Goal: Task Accomplishment & Management: Complete application form

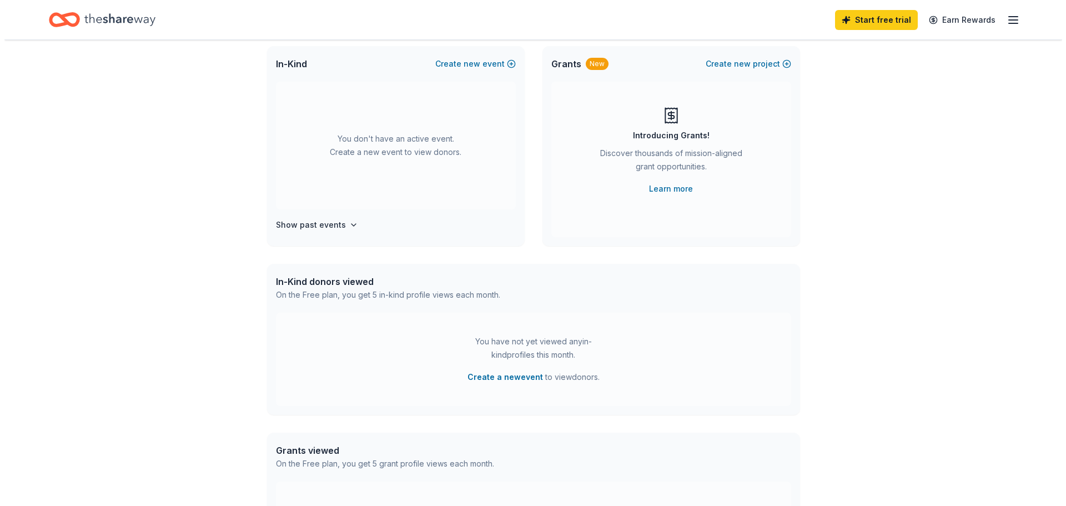
scroll to position [56, 0]
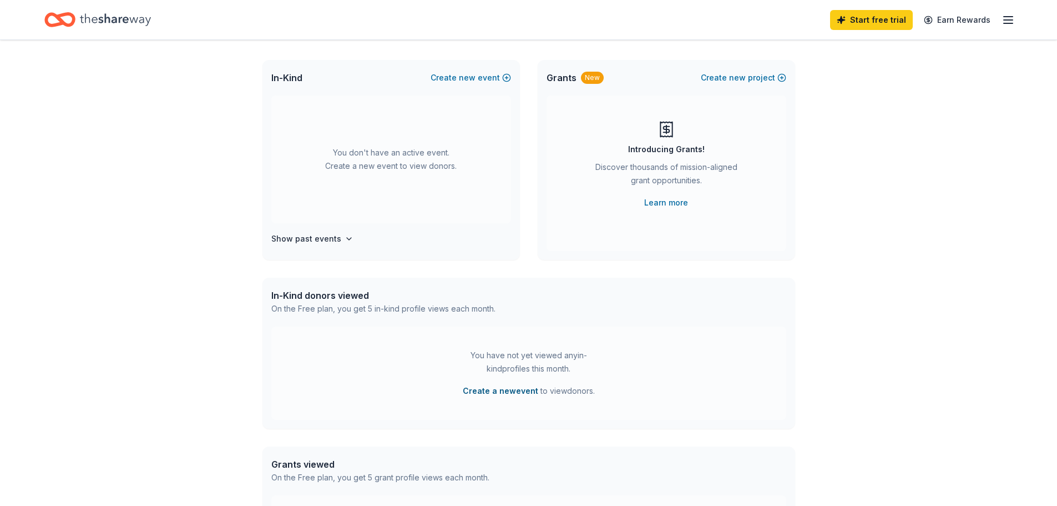
click at [501, 393] on button "Create a new event" at bounding box center [500, 390] width 75 height 13
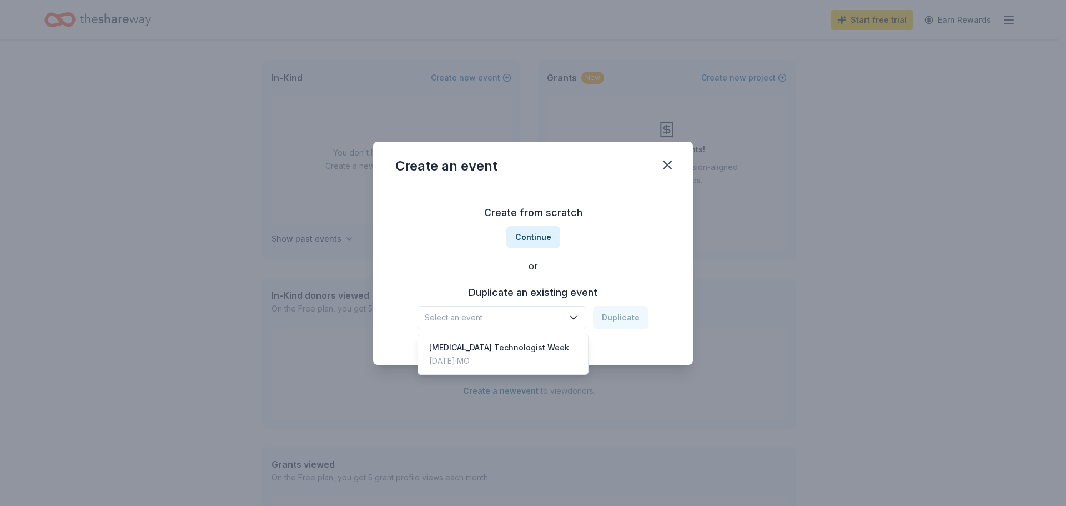
click at [543, 320] on span "Select an event" at bounding box center [494, 317] width 139 height 13
click at [528, 344] on div "Radiology Technologist Week" at bounding box center [499, 347] width 140 height 13
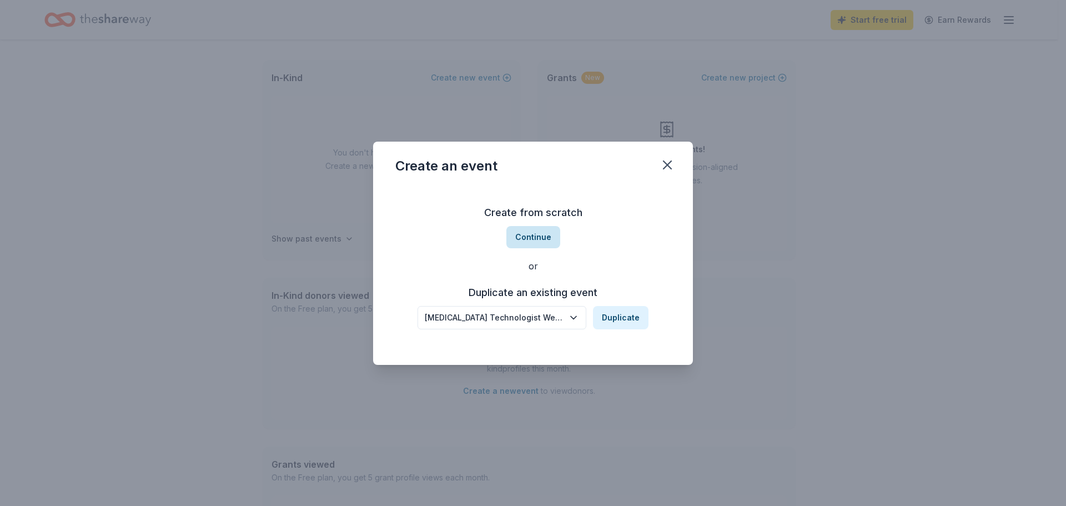
click at [518, 238] on button "Continue" at bounding box center [533, 237] width 54 height 22
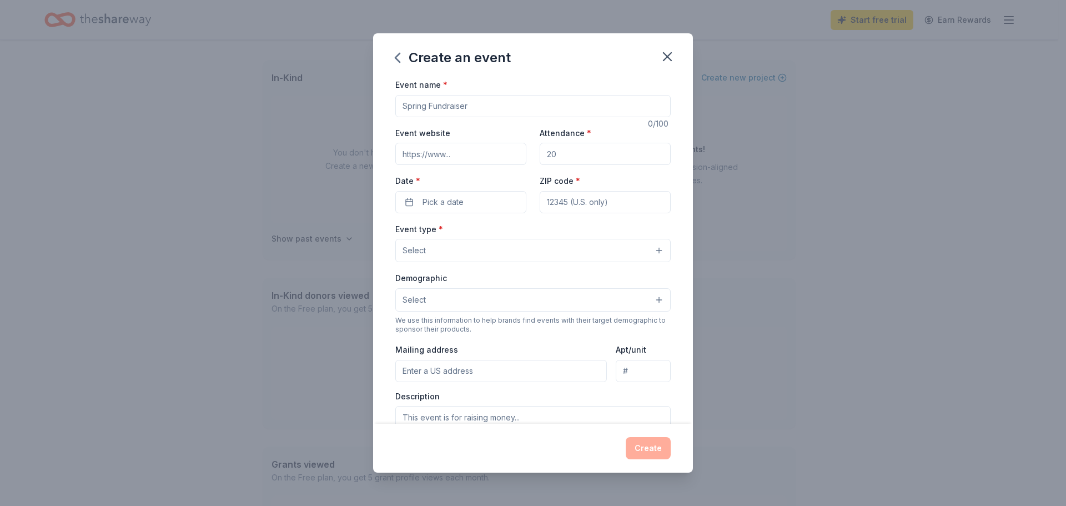
click at [435, 104] on input "Event name *" at bounding box center [532, 106] width 275 height 22
type input "[MEDICAL_DATA] Tech Week 2025"
drag, startPoint x: 571, startPoint y: 153, endPoint x: 522, endPoint y: 152, distance: 48.3
click at [522, 152] on div "Event website Attendance * Date * Pick a date ZIP code *" at bounding box center [532, 169] width 275 height 87
click at [566, 155] on input "Attendance *" at bounding box center [604, 154] width 131 height 22
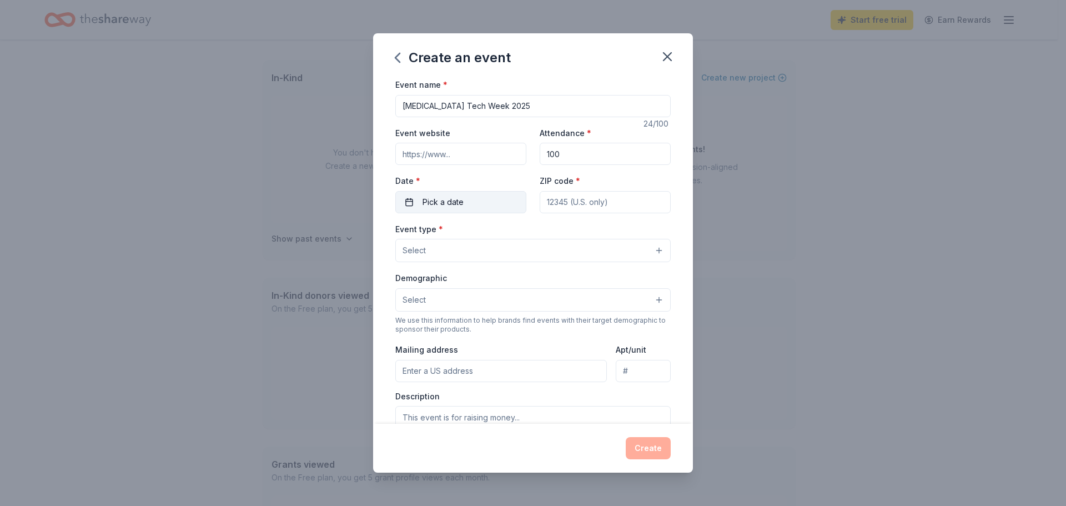
type input "100"
click at [411, 203] on button "Pick a date" at bounding box center [460, 202] width 131 height 22
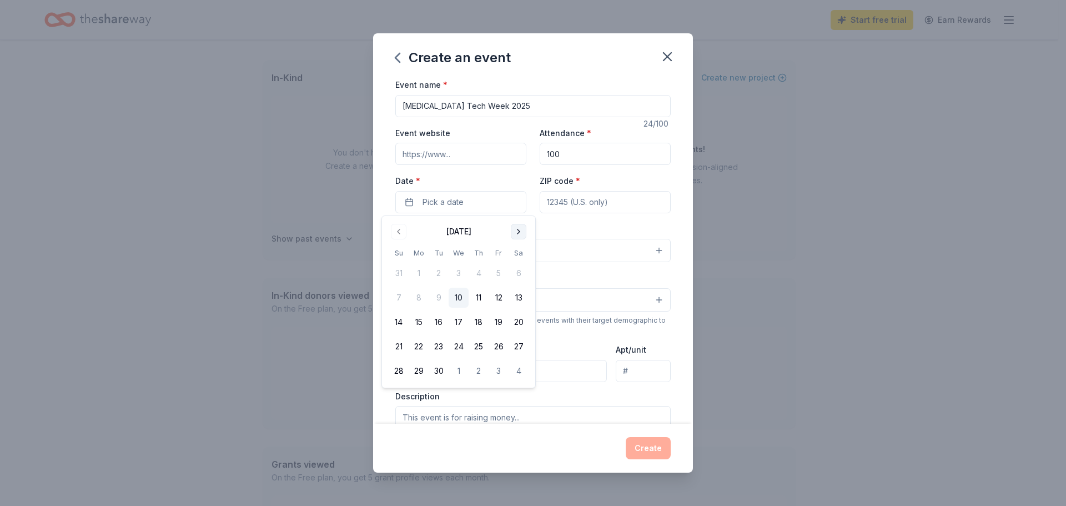
click at [518, 231] on button "Go to next month" at bounding box center [519, 232] width 16 height 16
click at [425, 291] on button "3" at bounding box center [418, 298] width 20 height 20
click at [624, 207] on input "ZIP code *" at bounding box center [604, 202] width 131 height 22
type input "63129"
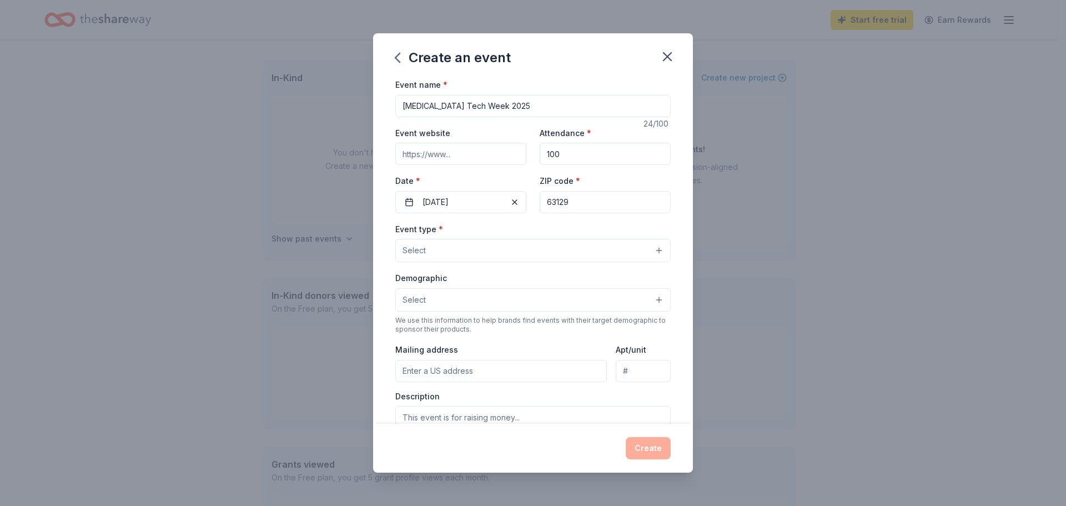
click at [526, 249] on button "Select" at bounding box center [532, 250] width 275 height 23
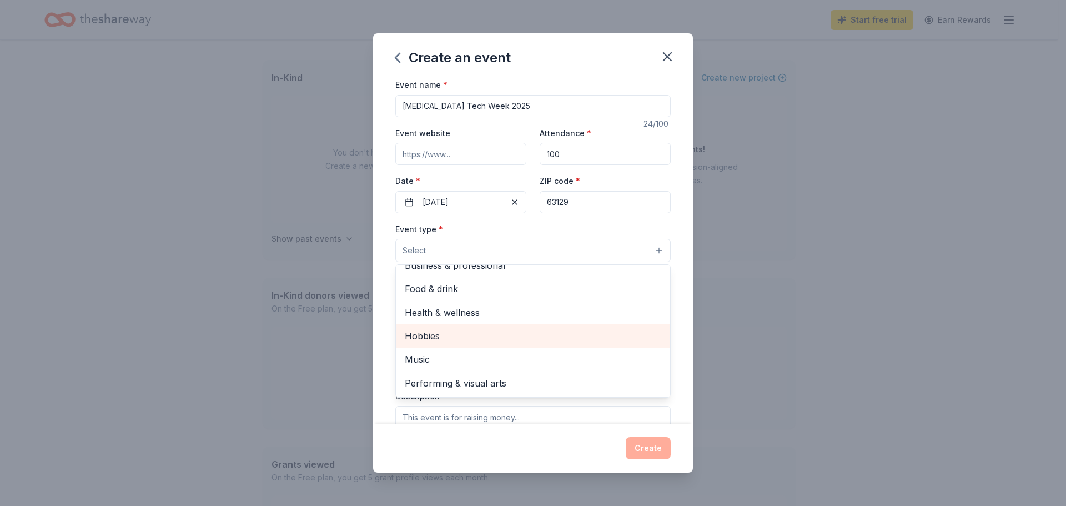
scroll to position [0, 0]
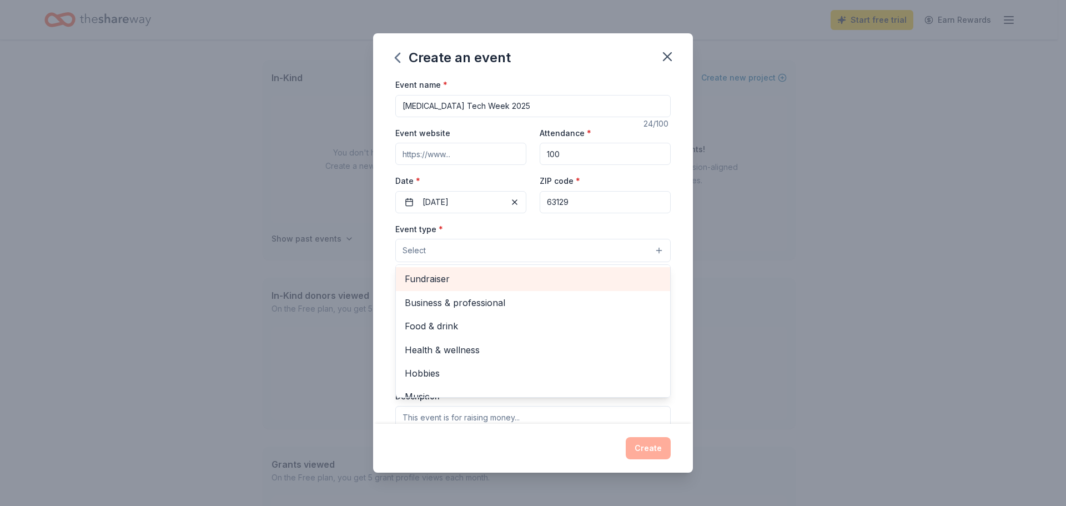
click at [425, 279] on span "Fundraiser" at bounding box center [533, 278] width 256 height 14
click at [494, 276] on span "Business & professional" at bounding box center [533, 280] width 256 height 14
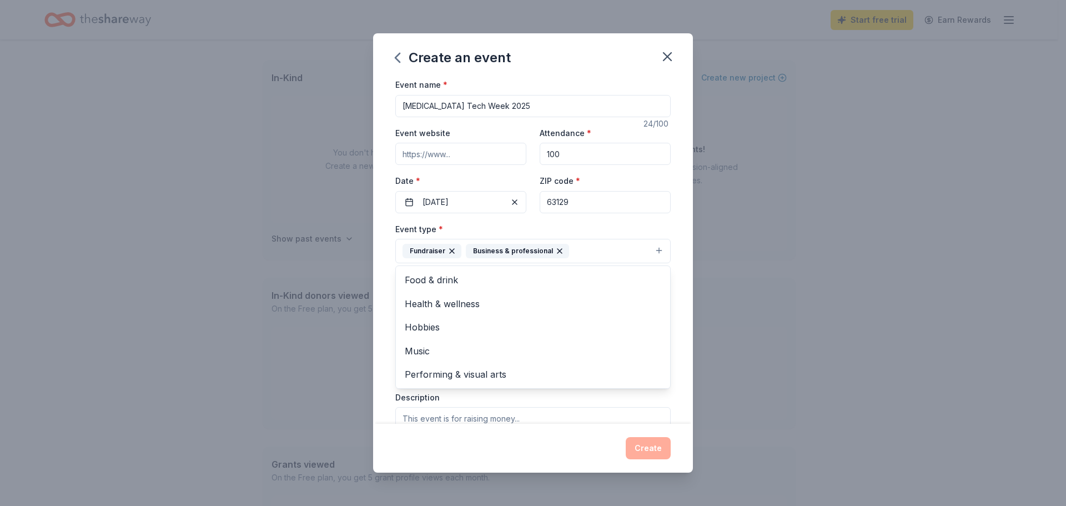
click at [451, 250] on icon "button" at bounding box center [451, 250] width 9 height 9
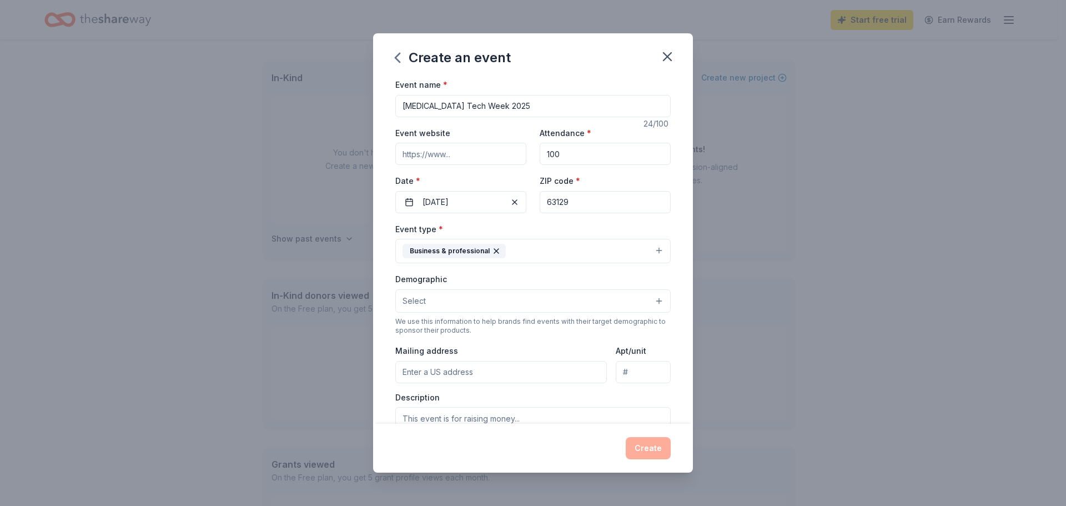
click at [581, 256] on button "Business & professional" at bounding box center [532, 251] width 275 height 24
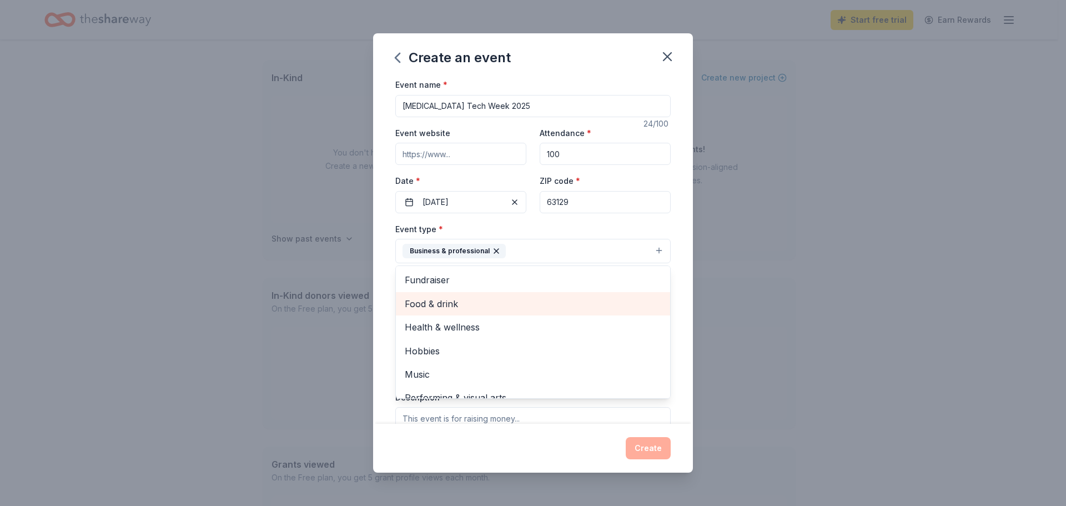
click at [454, 302] on span "Food & drink" at bounding box center [533, 303] width 256 height 14
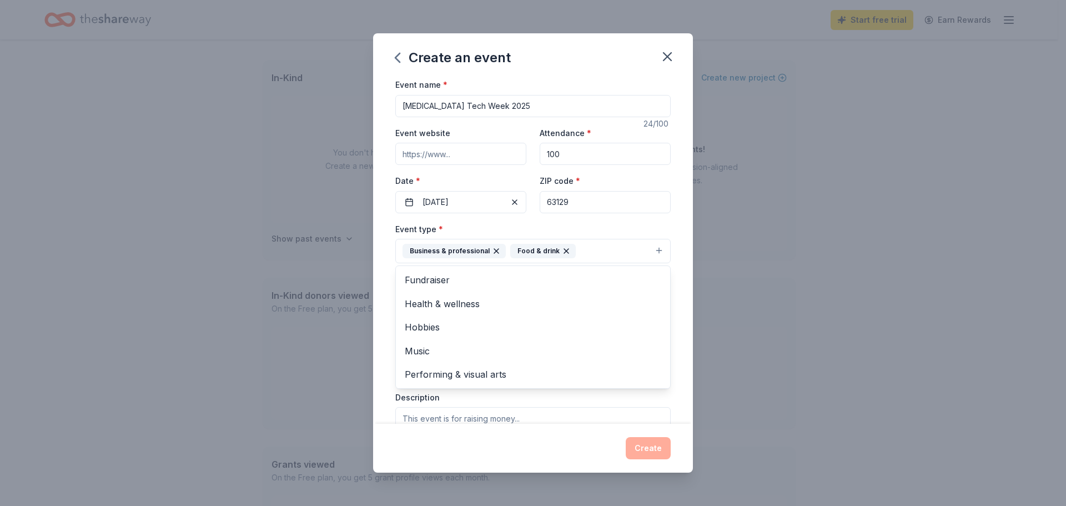
click at [389, 245] on div "Event name * Radiology Tech Week 2025 24 /100 Event website Attendance * 100 Da…" at bounding box center [533, 251] width 320 height 346
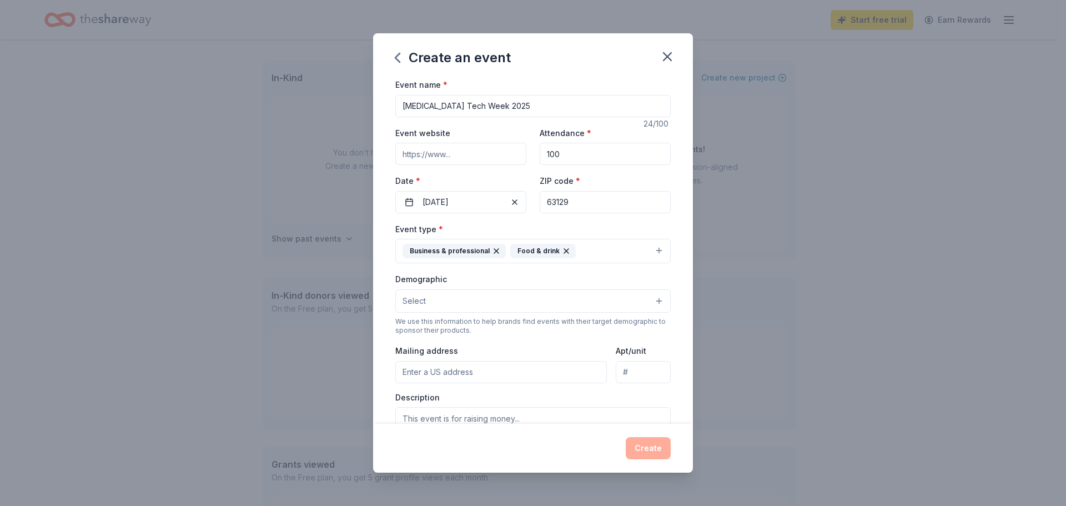
click at [433, 302] on button "Select" at bounding box center [532, 300] width 275 height 23
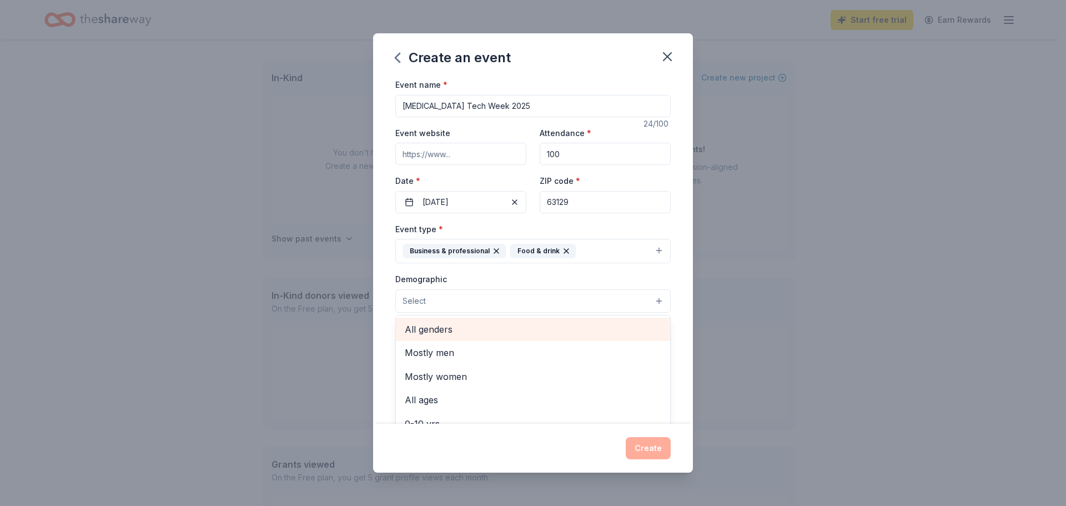
click at [423, 324] on span "All genders" at bounding box center [533, 329] width 256 height 14
click at [385, 298] on div "Event name * Radiology Tech Week 2025 24 /100 Event website Attendance * 100 Da…" at bounding box center [533, 251] width 320 height 346
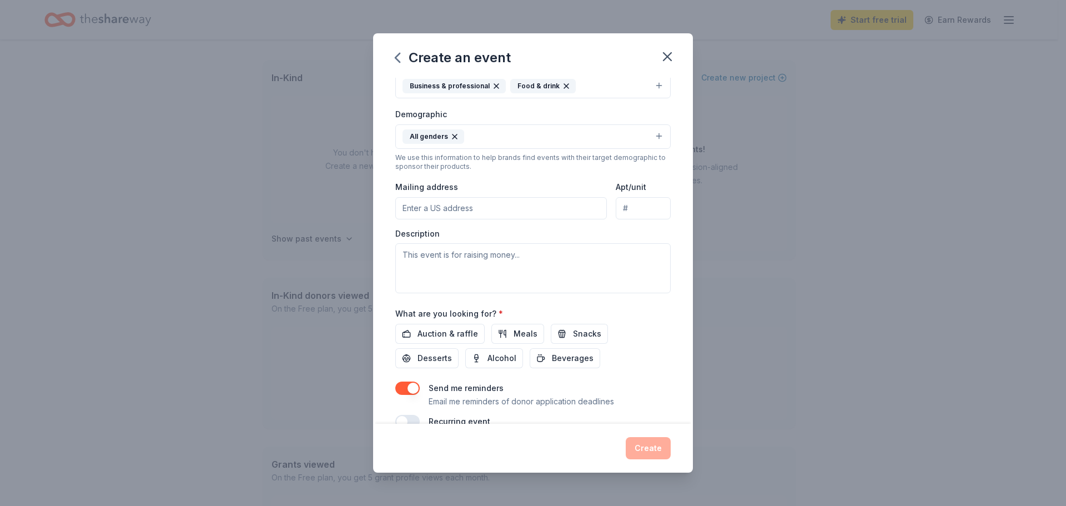
scroll to position [187, 0]
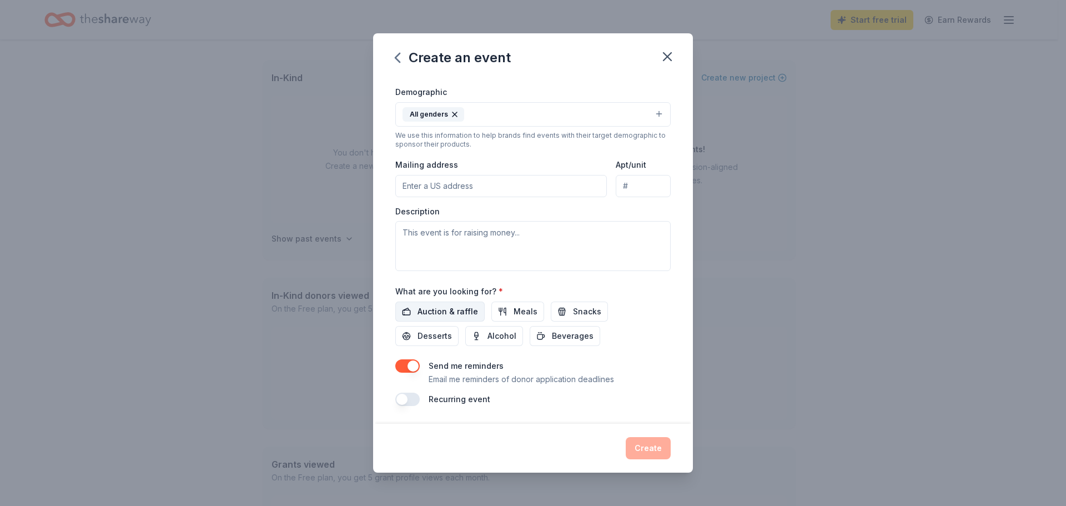
click at [469, 311] on span "Auction & raffle" at bounding box center [447, 311] width 60 height 13
click at [523, 314] on span "Meals" at bounding box center [525, 311] width 24 height 13
click at [567, 310] on button "Snacks" at bounding box center [579, 311] width 57 height 20
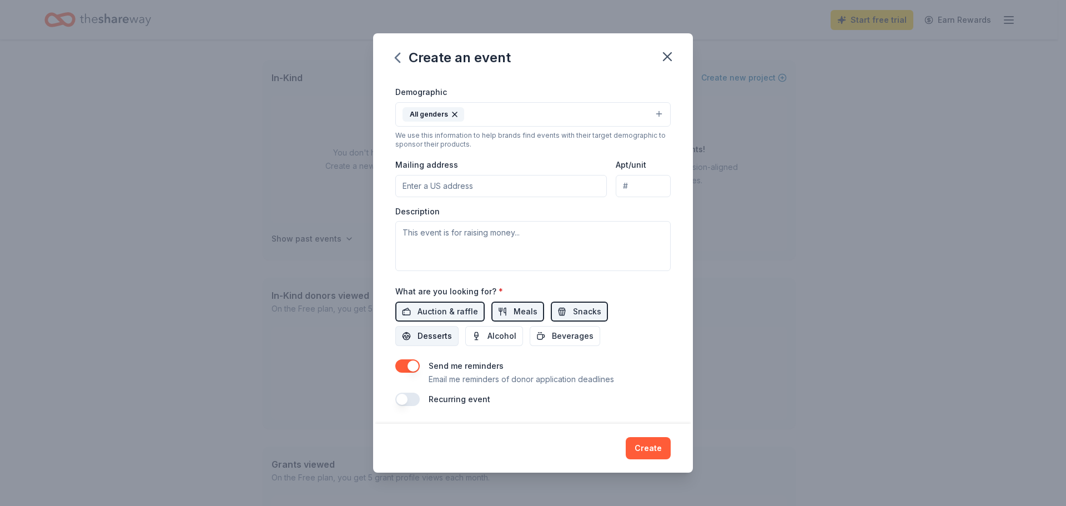
click at [421, 334] on span "Desserts" at bounding box center [434, 335] width 34 height 13
click at [649, 453] on button "Create" at bounding box center [648, 448] width 45 height 22
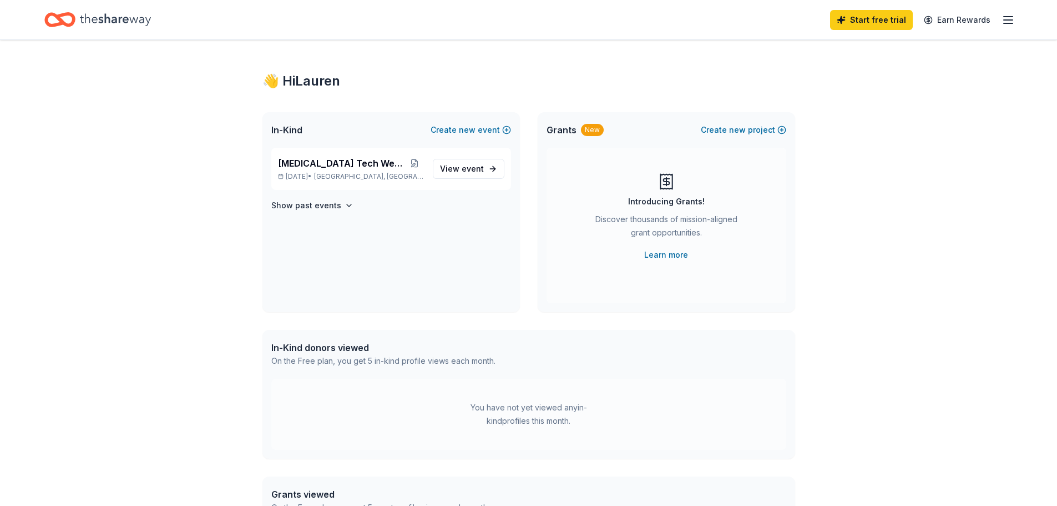
scroll to position [0, 0]
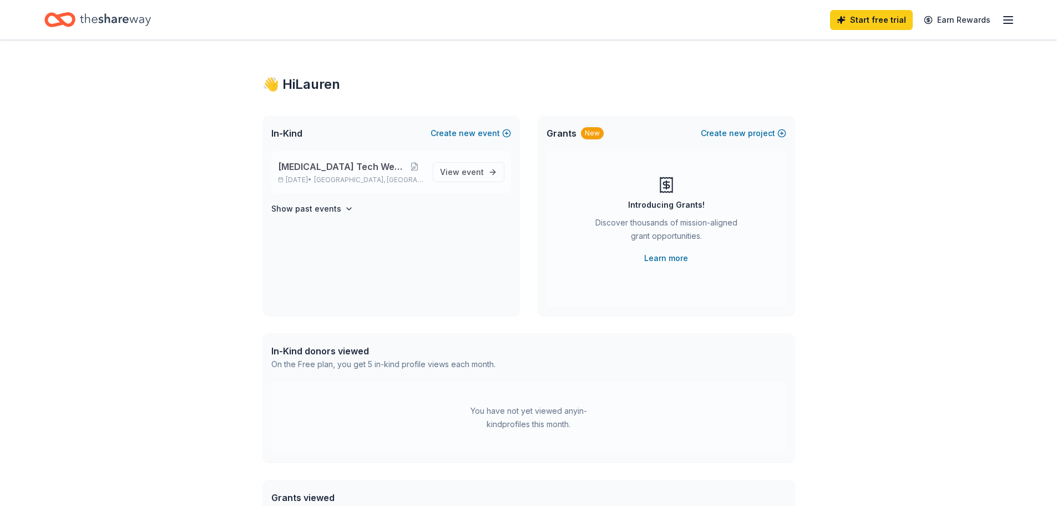
click at [339, 170] on span "[MEDICAL_DATA] Tech Week 2025" at bounding box center [342, 166] width 128 height 13
click at [467, 176] on span "event" at bounding box center [473, 171] width 22 height 9
click at [1010, 21] on icon "button" at bounding box center [1008, 19] width 13 height 13
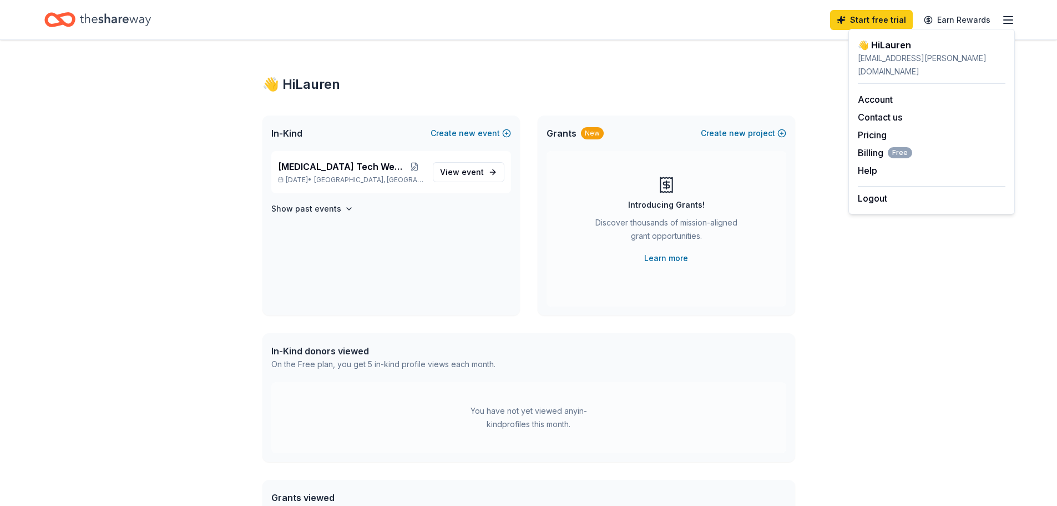
click at [397, 58] on div "👋 Hi Lauren In-Kind Create new event Radiology Tech Week 2025 Nov 03, 2025 • Me…" at bounding box center [529, 353] width 568 height 626
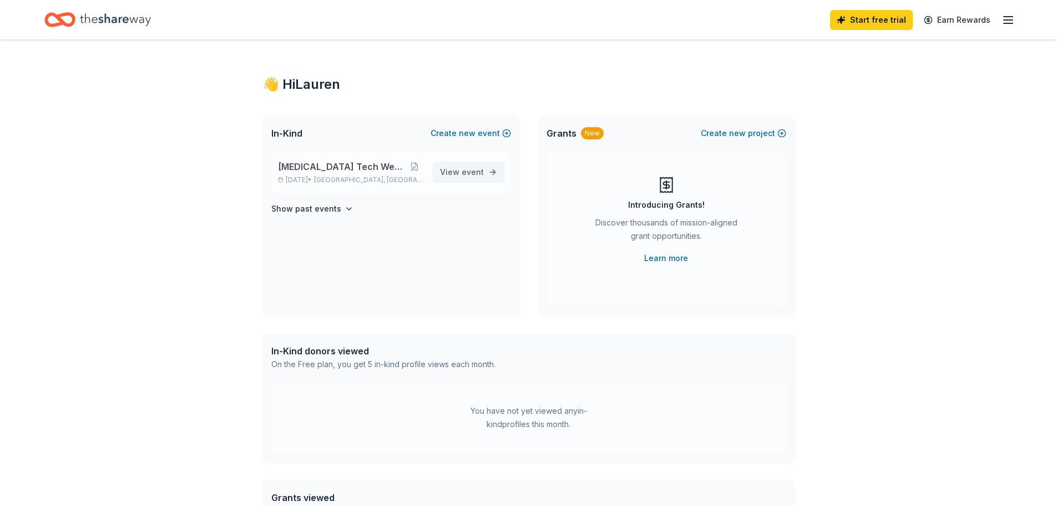
click at [463, 176] on span "event" at bounding box center [473, 171] width 22 height 9
click at [345, 211] on icon "button" at bounding box center [349, 208] width 9 height 9
click at [468, 174] on span "event" at bounding box center [473, 171] width 22 height 9
click at [405, 165] on button at bounding box center [414, 166] width 19 height 9
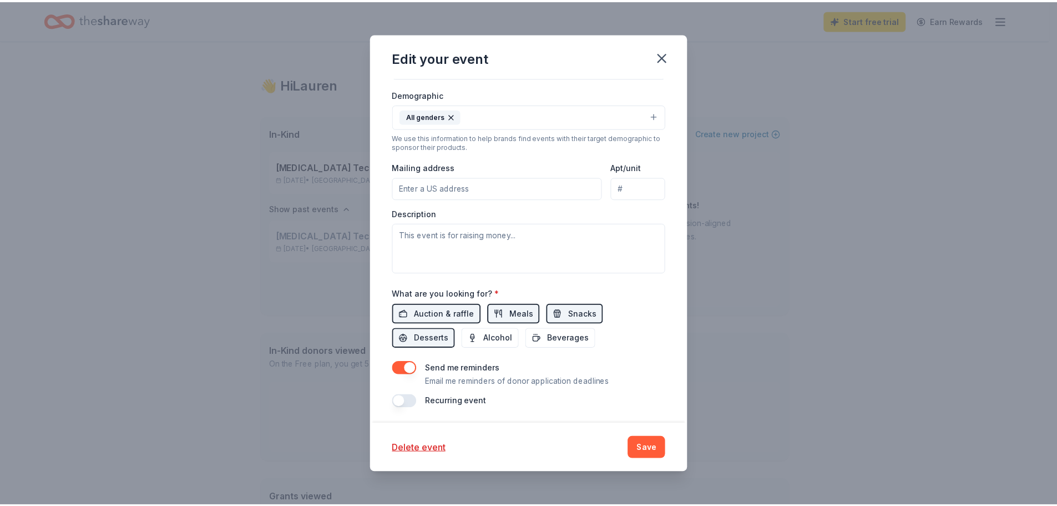
scroll to position [256, 0]
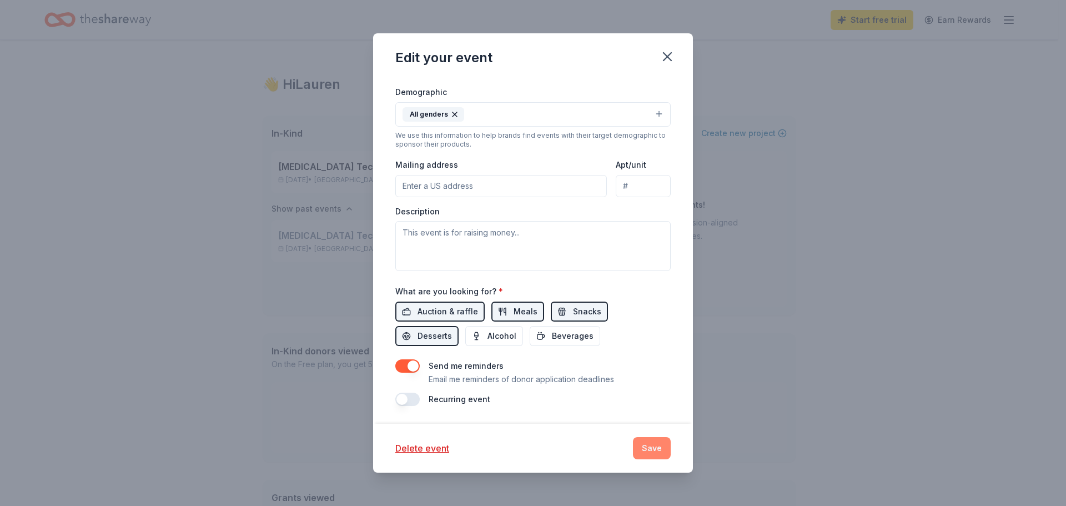
click at [660, 446] on button "Save" at bounding box center [652, 448] width 38 height 22
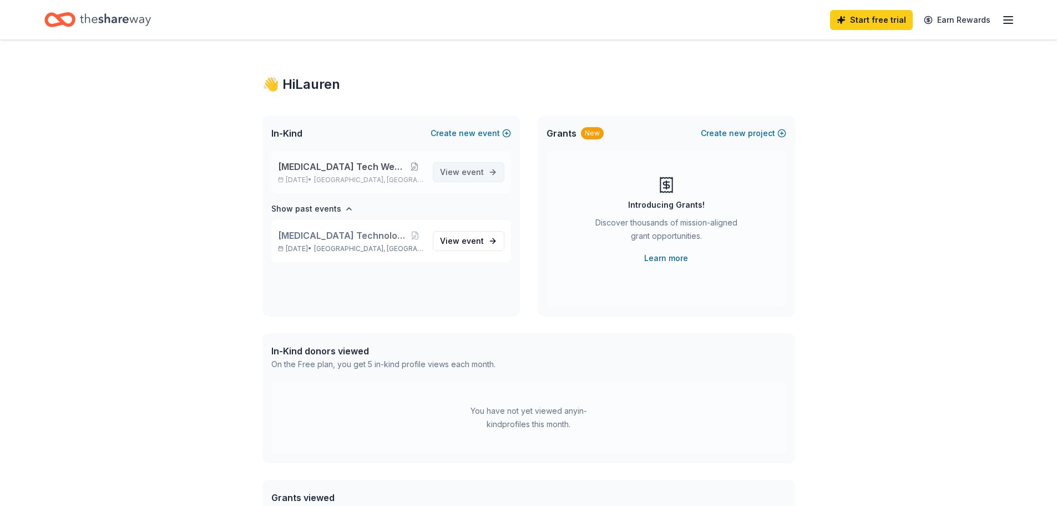
click at [483, 178] on span "View event" at bounding box center [462, 171] width 44 height 13
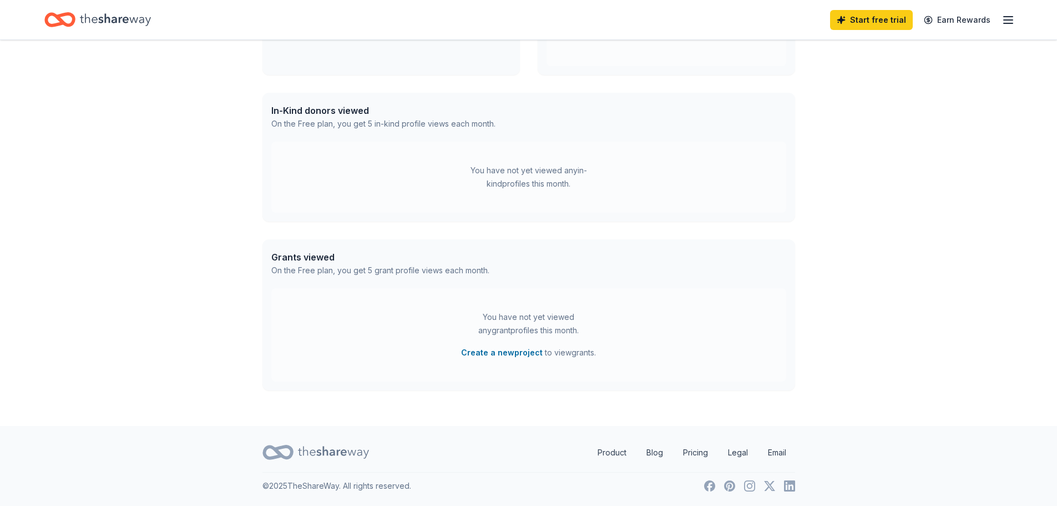
scroll to position [0, 0]
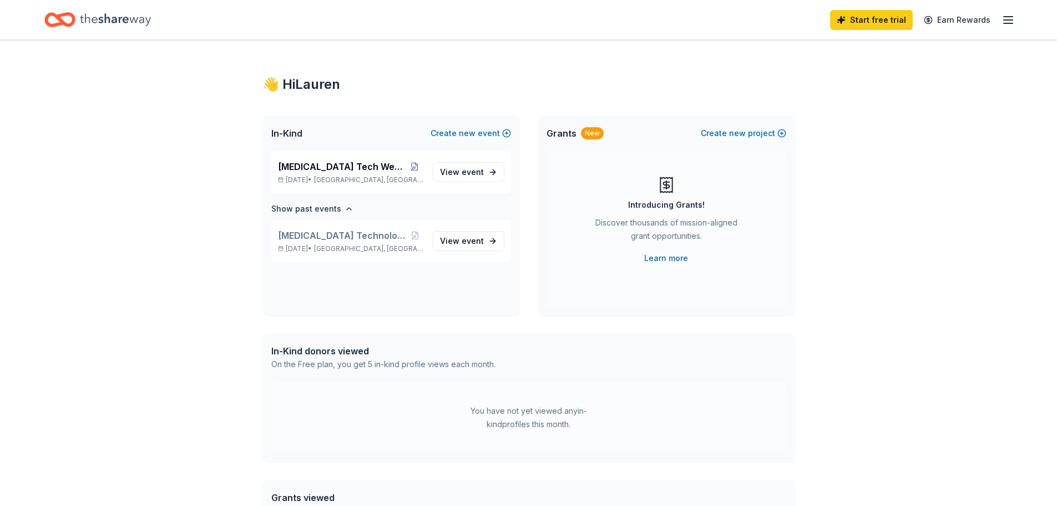
click at [92, 18] on icon "Home" at bounding box center [115, 19] width 71 height 23
click at [454, 166] on span "View event" at bounding box center [462, 171] width 44 height 13
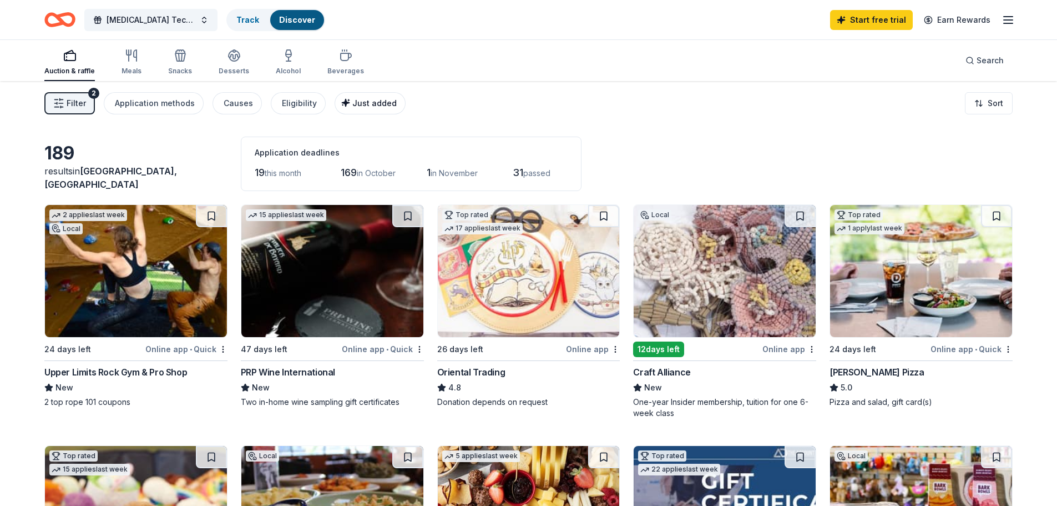
click at [370, 105] on span "Just added" at bounding box center [374, 102] width 44 height 9
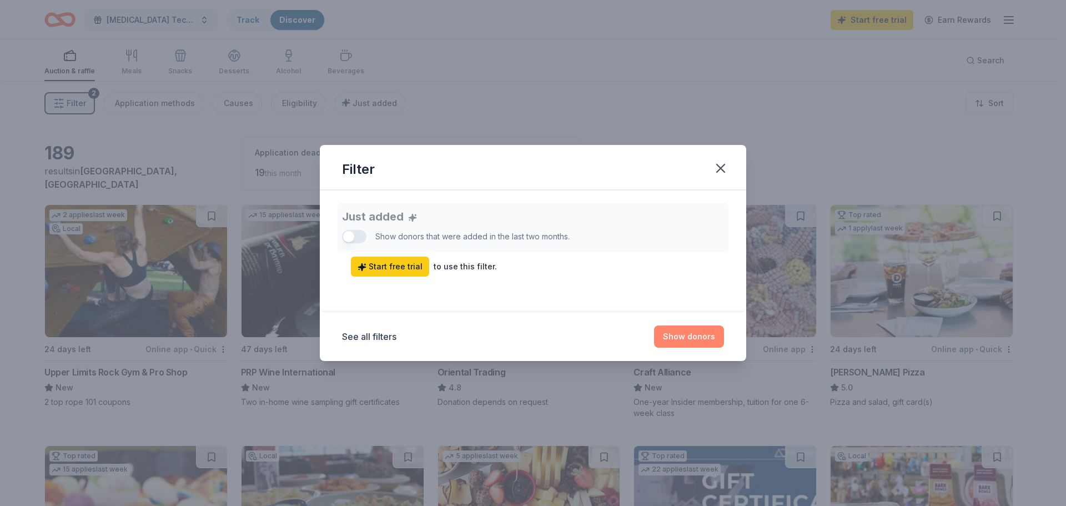
click at [691, 340] on button "Show donors" at bounding box center [689, 336] width 70 height 22
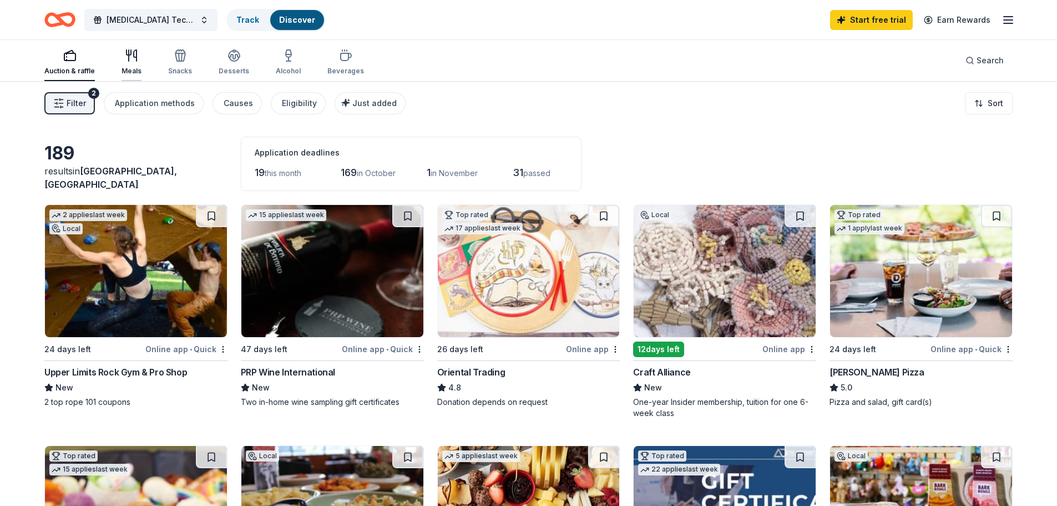
click at [134, 58] on icon "button" at bounding box center [135, 55] width 3 height 11
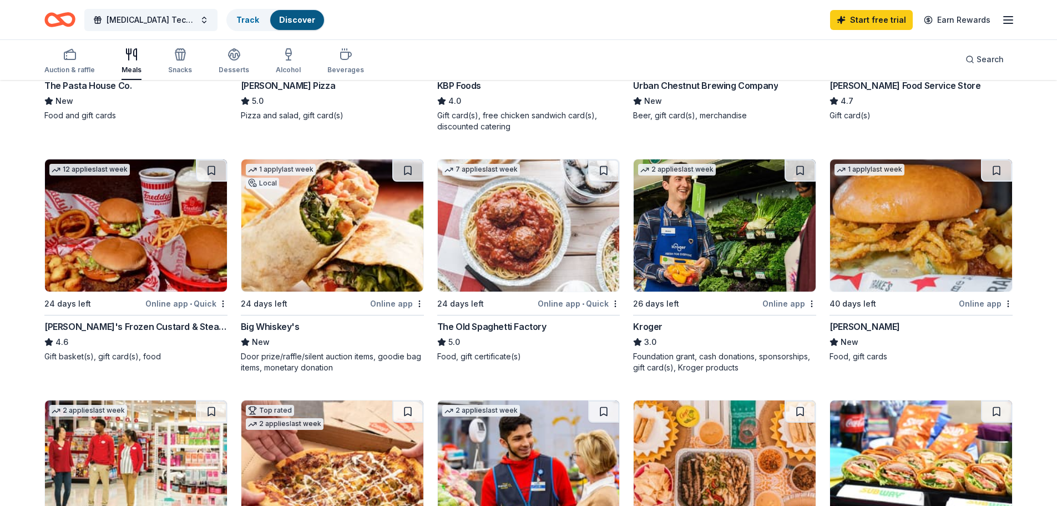
scroll to position [278, 0]
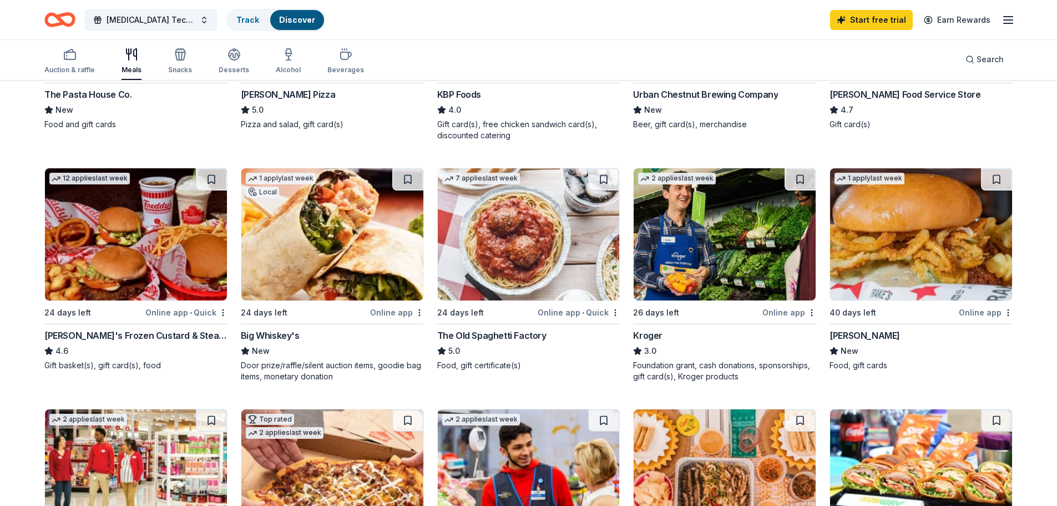
click at [483, 338] on div "The Old Spaghetti Factory" at bounding box center [491, 335] width 109 height 13
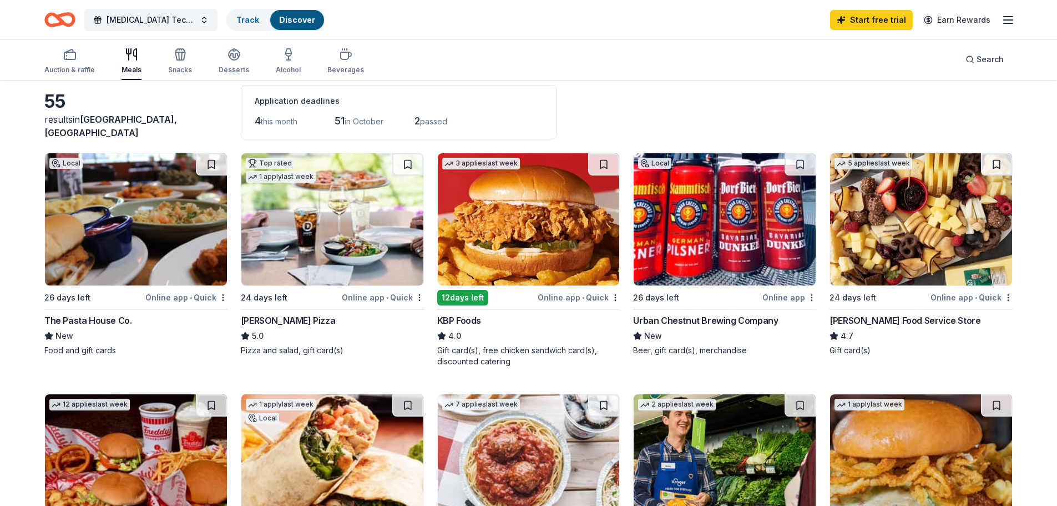
scroll to position [0, 0]
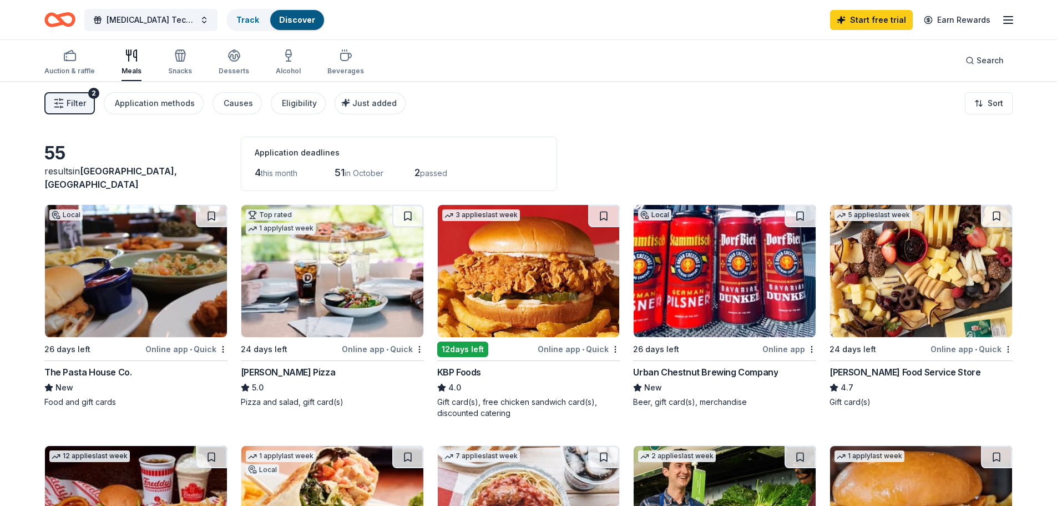
click at [75, 349] on div "26 days left" at bounding box center [67, 348] width 46 height 13
click at [1006, 102] on html "Radiology Tech Week 2025 Track Discover Start free trial Earn Rewards Auction &…" at bounding box center [528, 253] width 1057 height 506
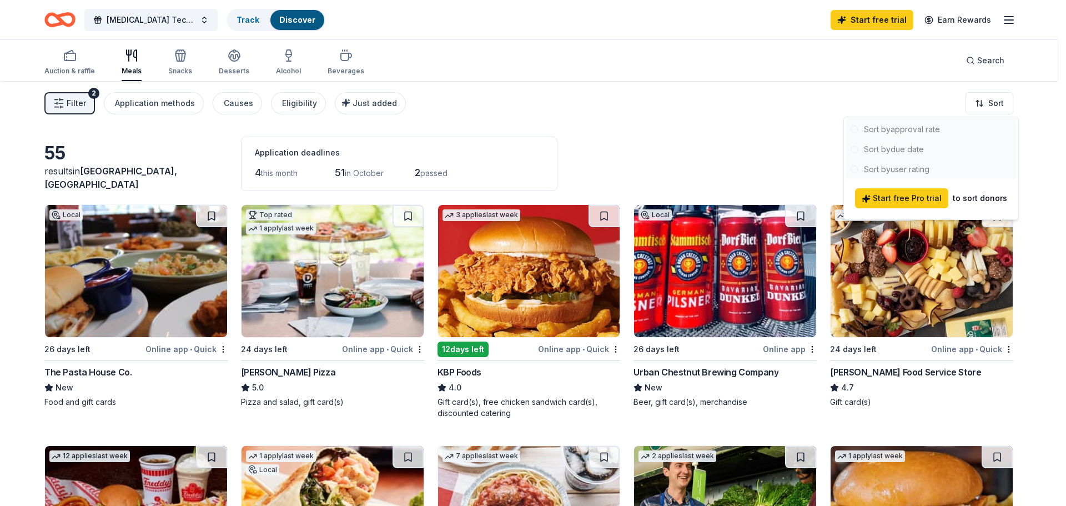
click at [728, 135] on html "Radiology Tech Week 2025 Track Discover Start free trial Earn Rewards Auction &…" at bounding box center [533, 253] width 1066 height 506
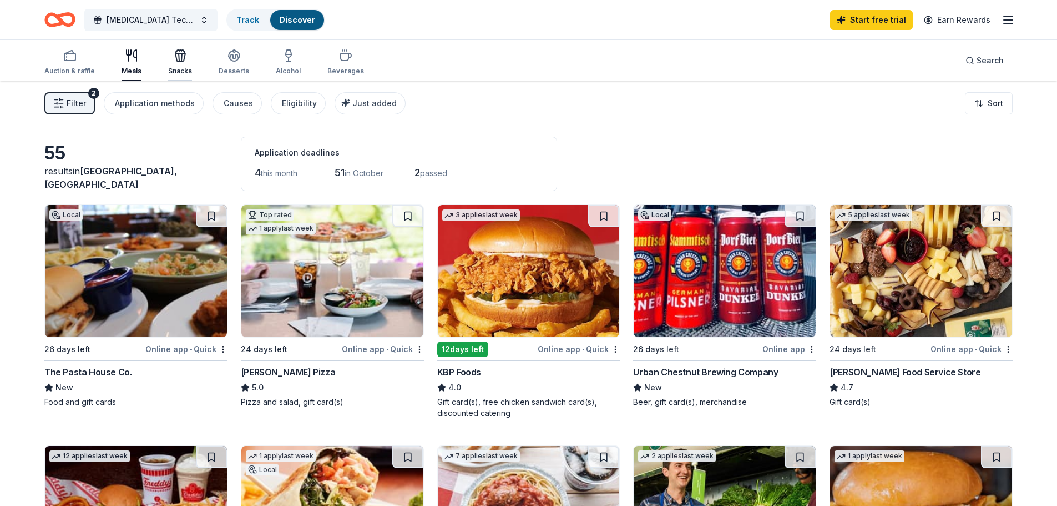
click at [179, 57] on icon "button" at bounding box center [179, 57] width 1 height 8
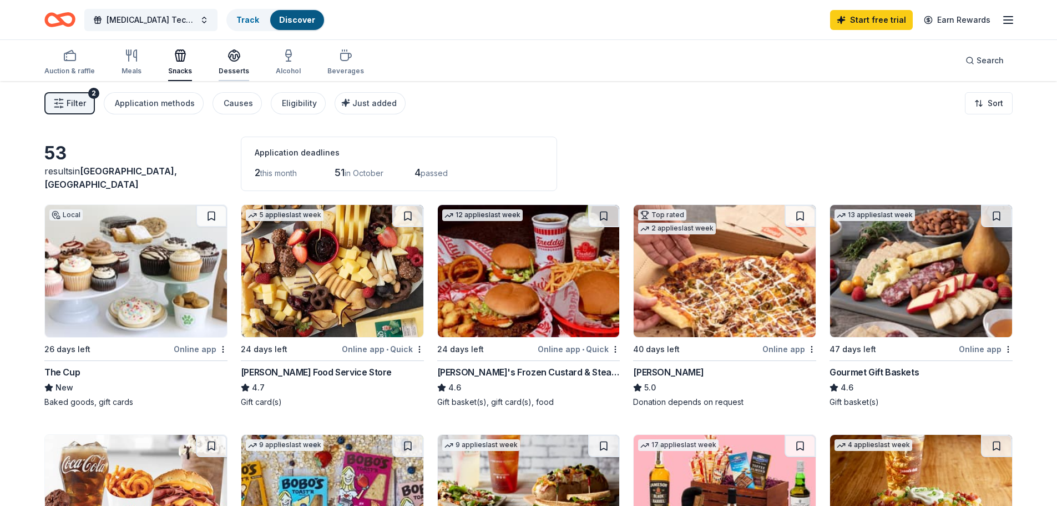
click at [220, 57] on div "button" at bounding box center [234, 55] width 31 height 13
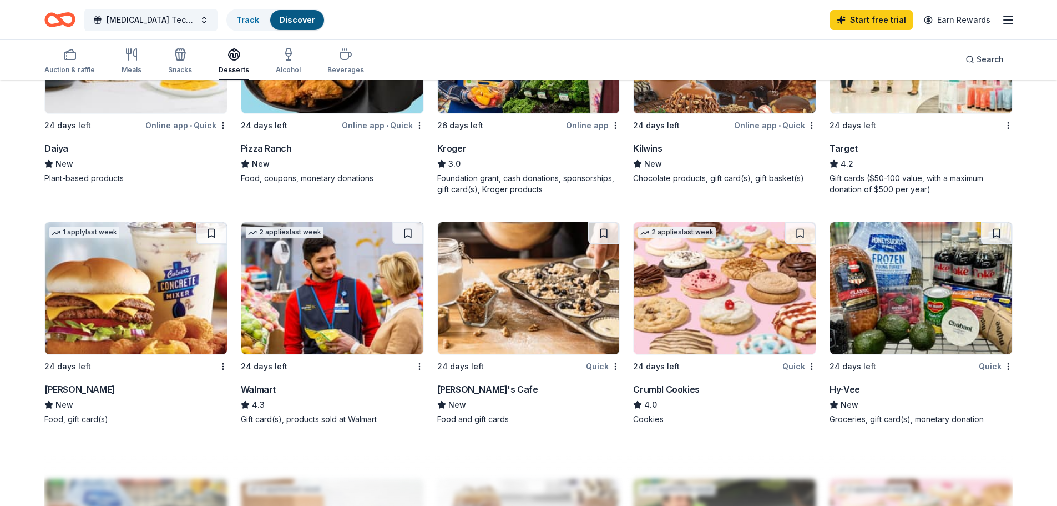
scroll to position [722, 0]
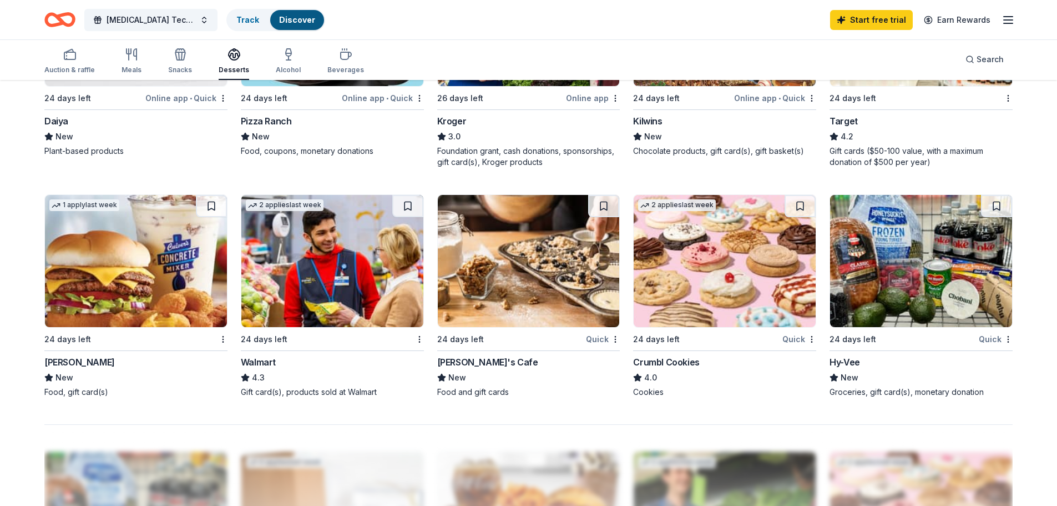
click at [662, 360] on div "Crumbl Cookies" at bounding box center [666, 361] width 66 height 13
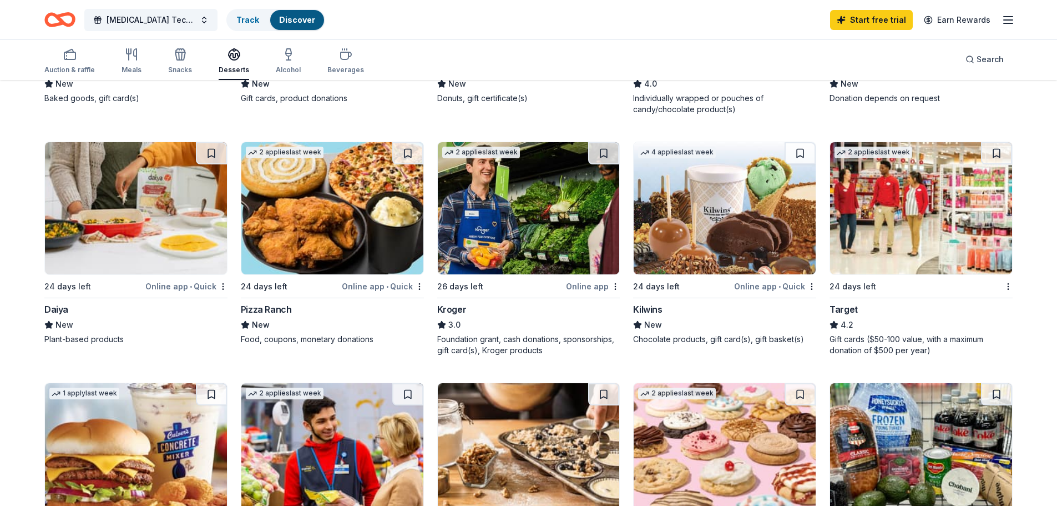
scroll to position [253, 0]
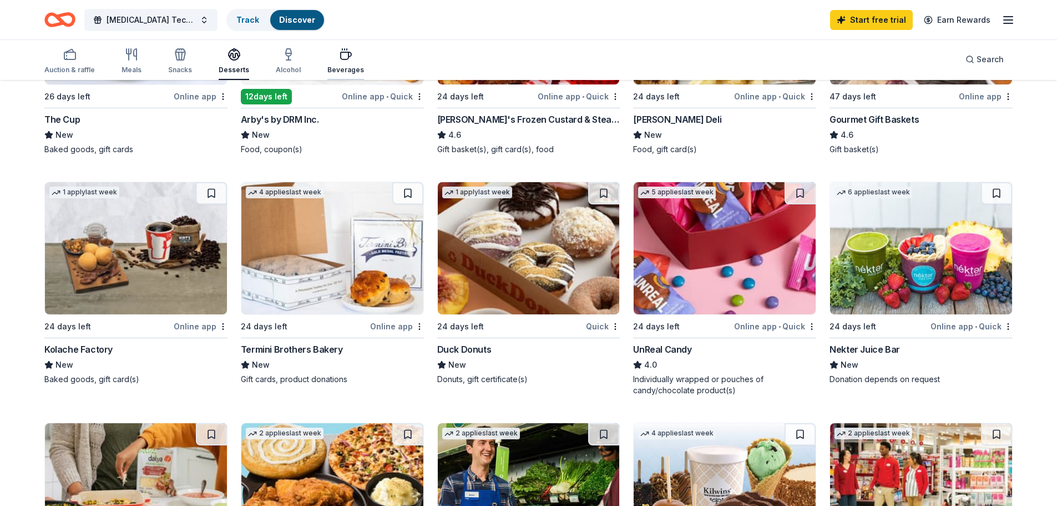
click at [342, 59] on icon "button" at bounding box center [346, 55] width 11 height 7
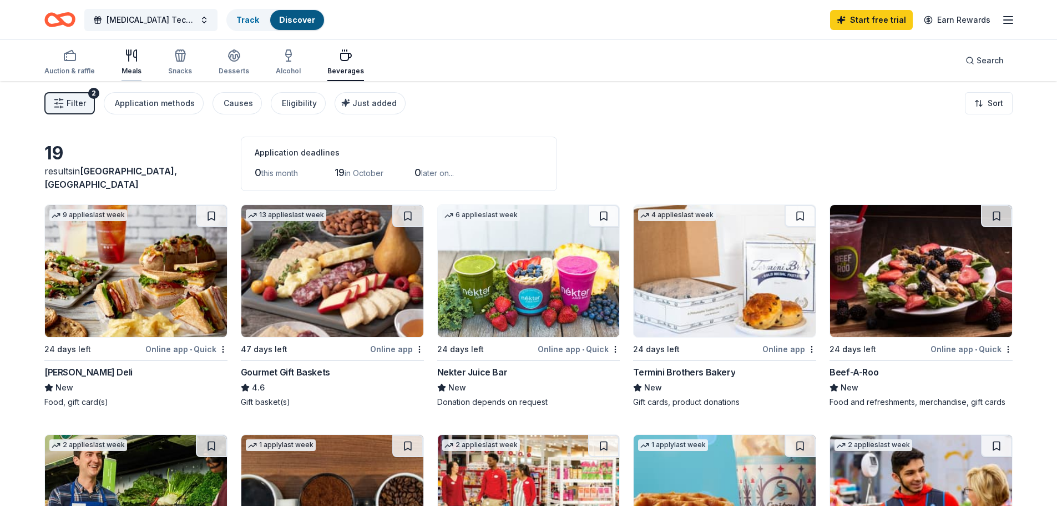
click at [122, 62] on div "button" at bounding box center [132, 55] width 20 height 13
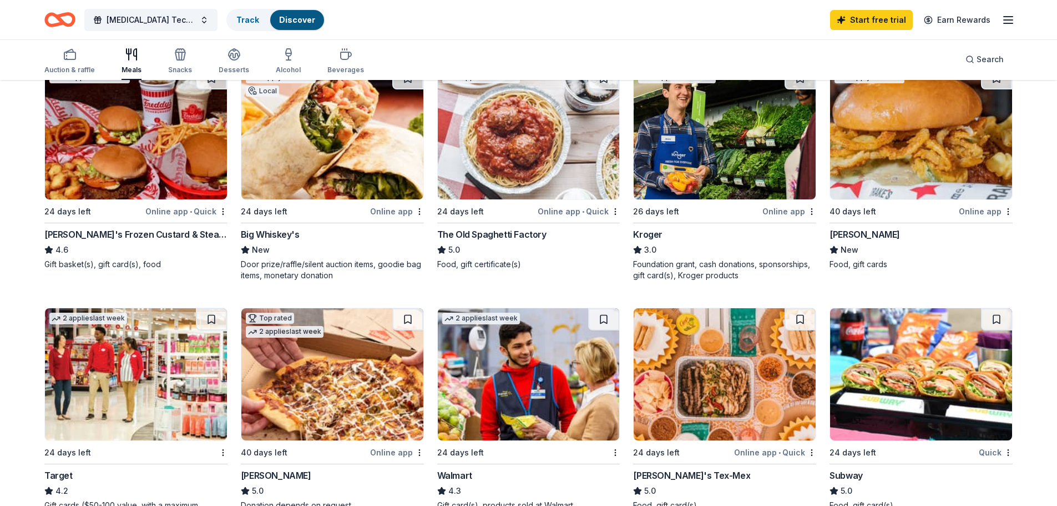
scroll to position [389, 0]
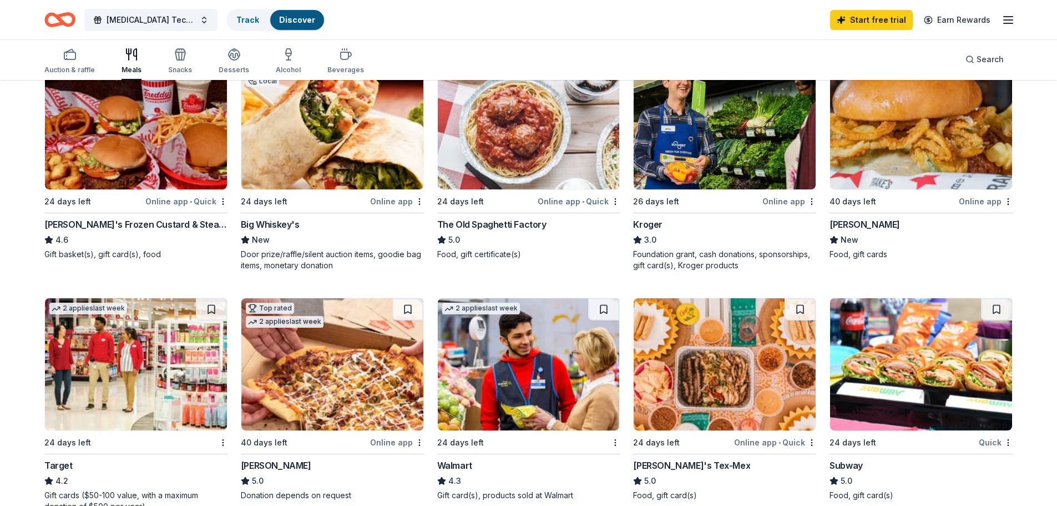
click at [84, 225] on div "Freddy's Frozen Custard & Steakburgers" at bounding box center [135, 224] width 183 height 13
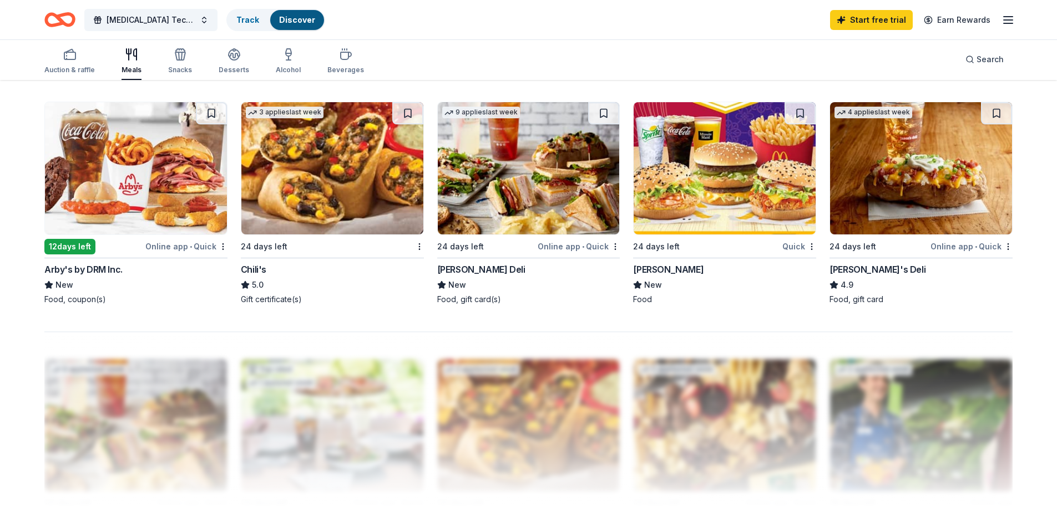
scroll to position [833, 0]
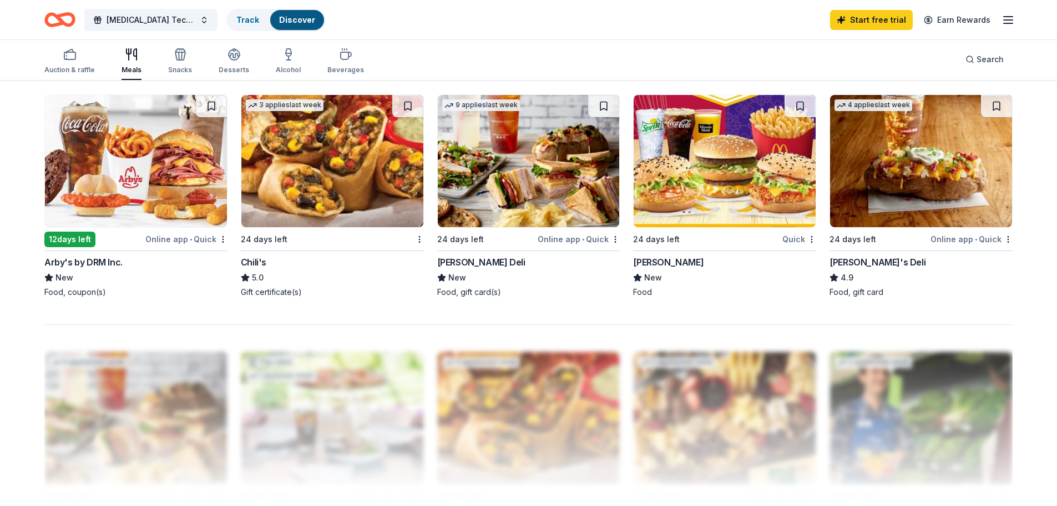
click at [256, 260] on div "Chili's" at bounding box center [254, 261] width 26 height 13
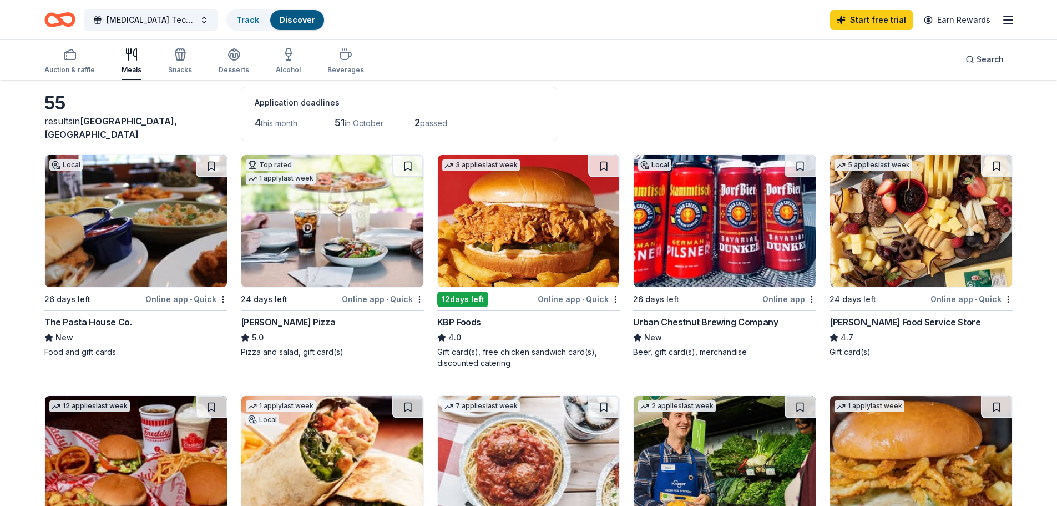
scroll to position [0, 0]
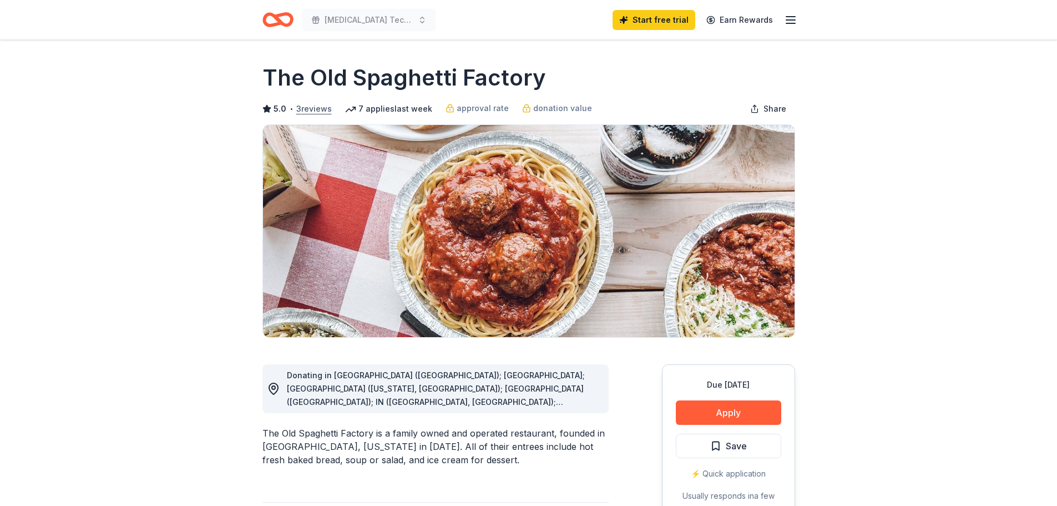
click at [316, 110] on button "3 reviews" at bounding box center [314, 108] width 36 height 13
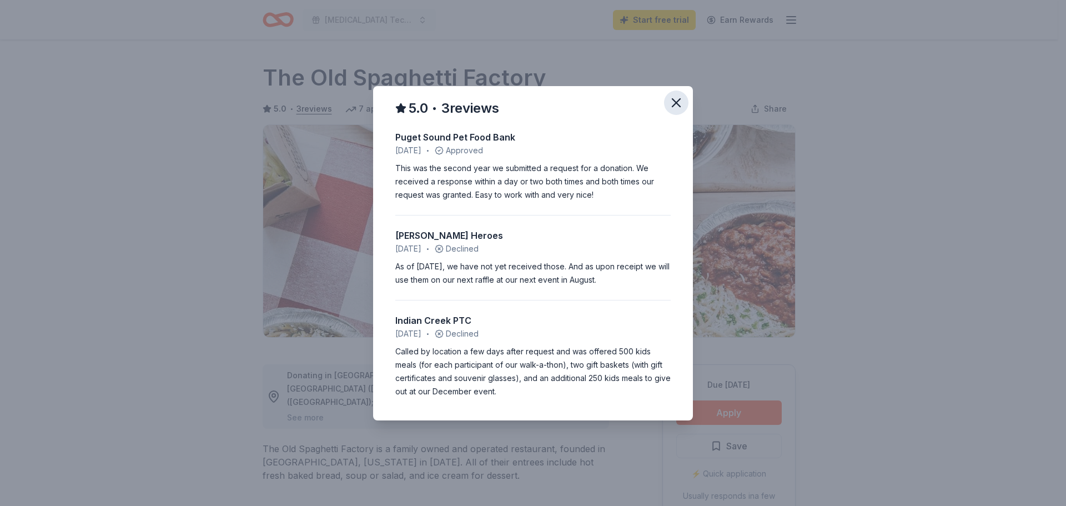
click at [675, 97] on icon "button" at bounding box center [676, 103] width 16 height 16
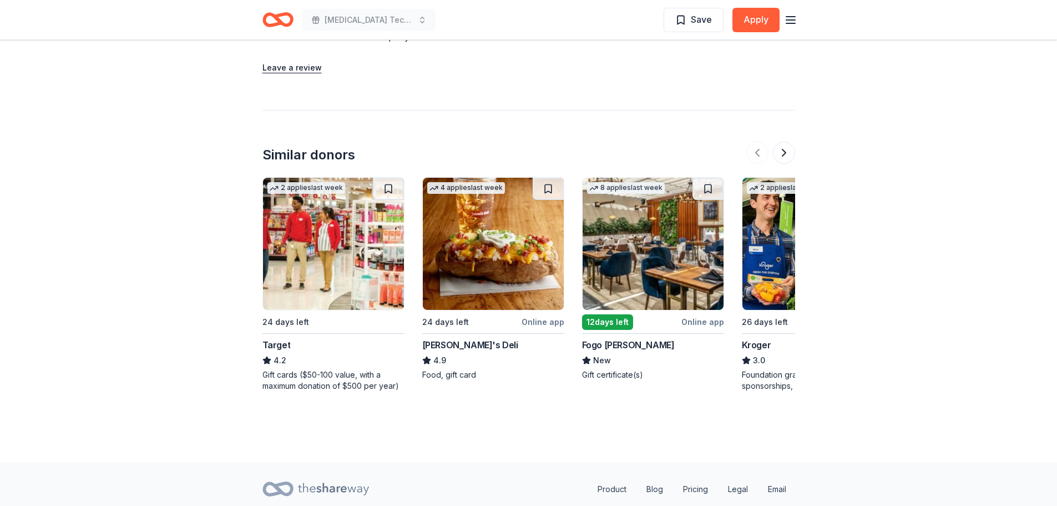
scroll to position [997, 0]
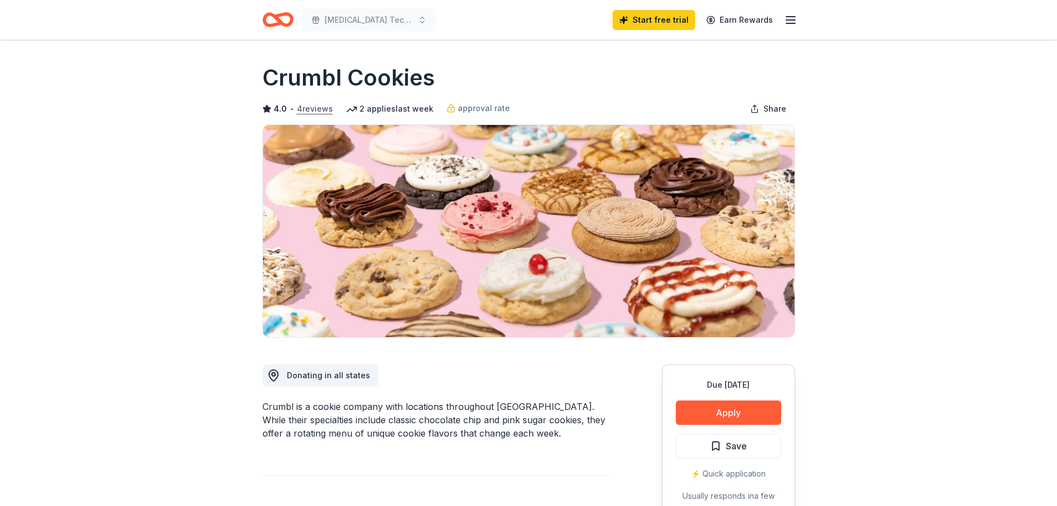
click at [314, 110] on button "4 reviews" at bounding box center [315, 108] width 36 height 13
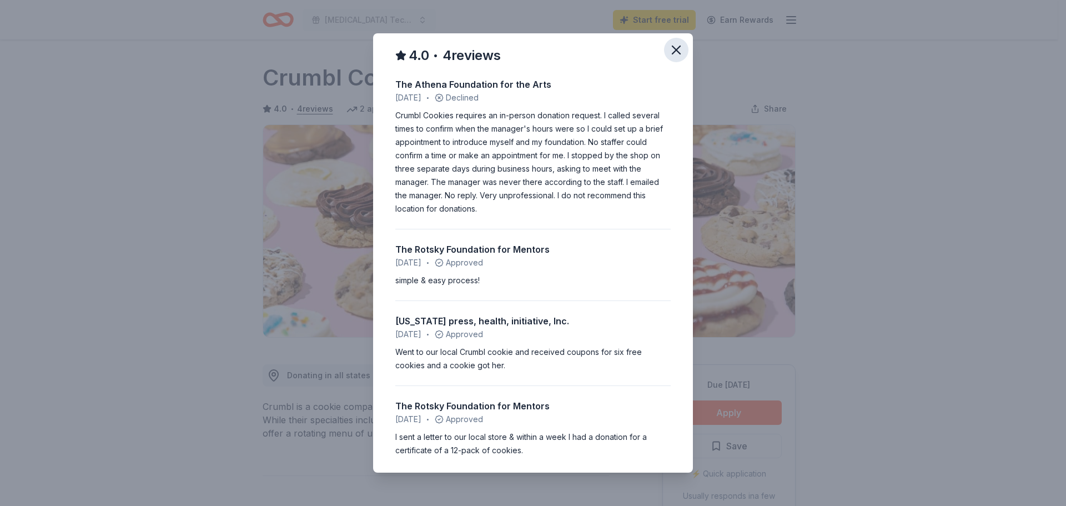
click at [669, 55] on icon "button" at bounding box center [676, 50] width 16 height 16
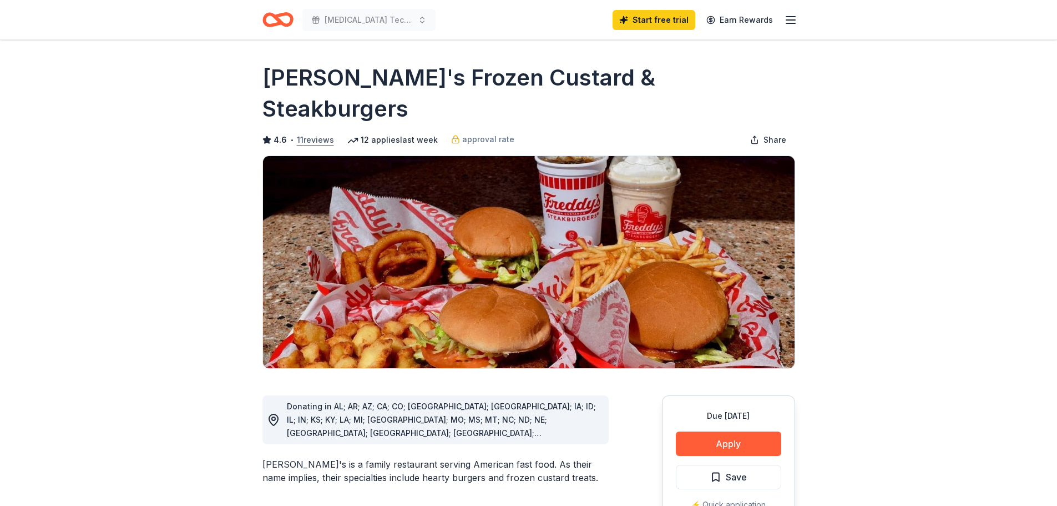
click at [316, 133] on button "11 reviews" at bounding box center [315, 139] width 37 height 13
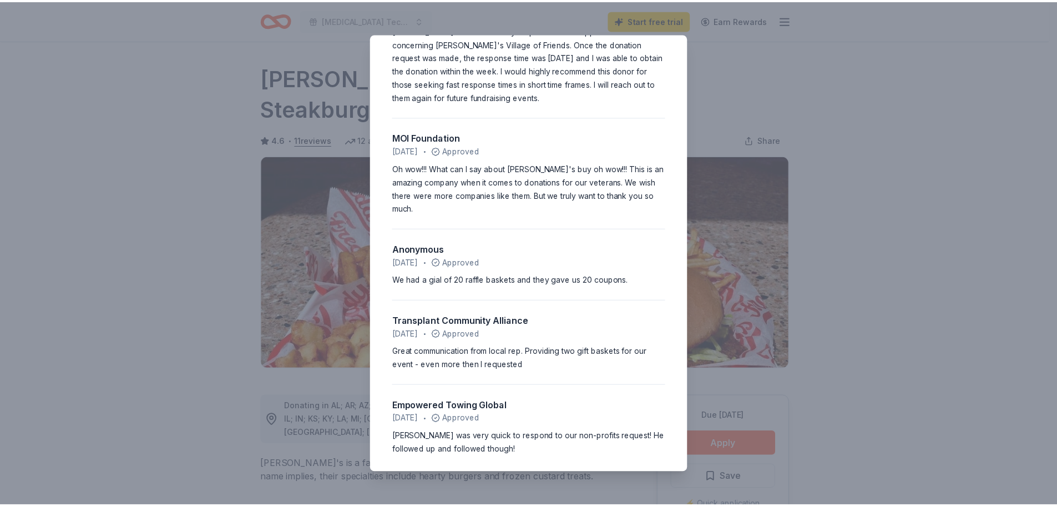
scroll to position [588, 0]
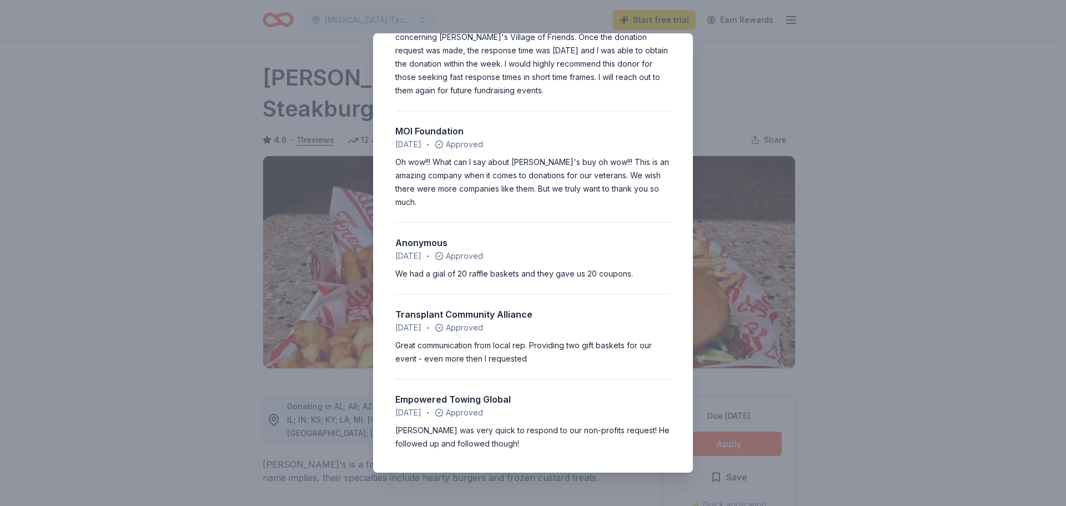
click at [188, 125] on div "4.6 • 11 reviews Finneytown High School - Volley for the Good fundraiser Octobe…" at bounding box center [533, 253] width 1066 height 506
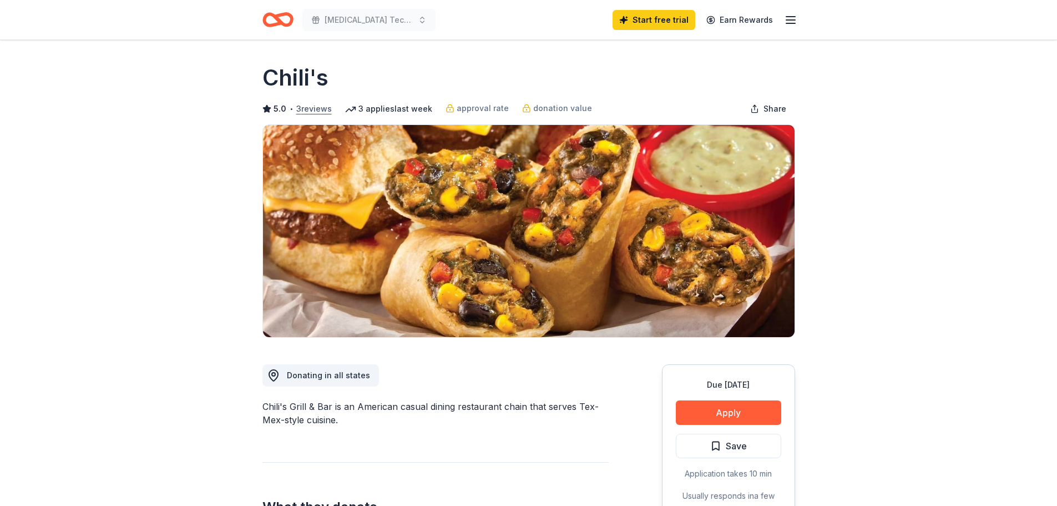
click at [312, 110] on button "3 reviews" at bounding box center [314, 108] width 36 height 13
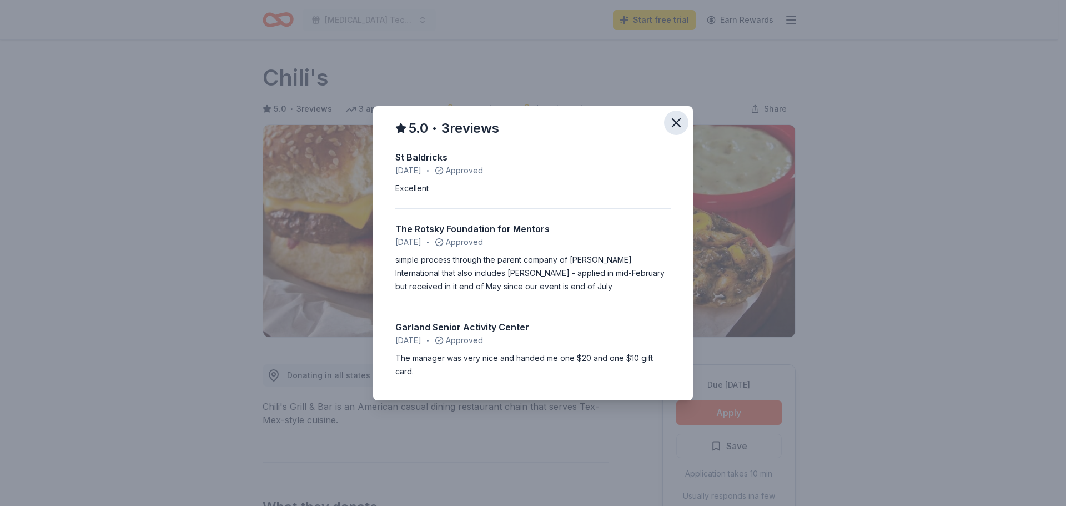
click at [682, 127] on icon "button" at bounding box center [676, 123] width 16 height 16
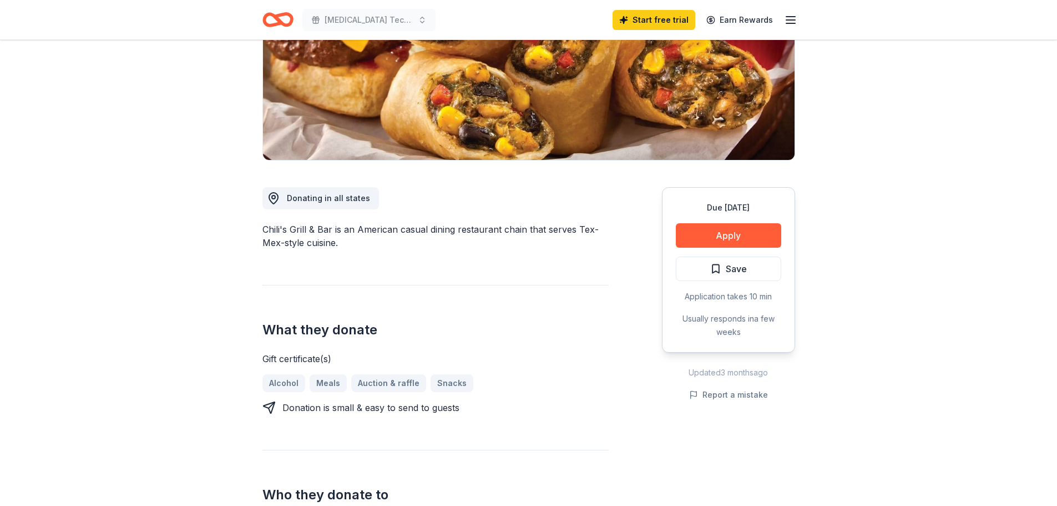
scroll to position [222, 0]
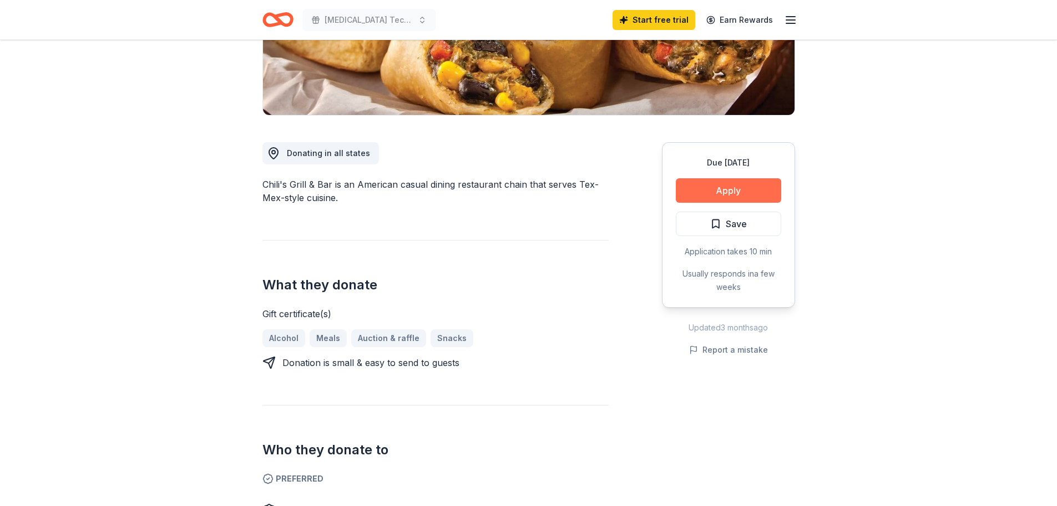
click at [726, 188] on button "Apply" at bounding box center [728, 190] width 105 height 24
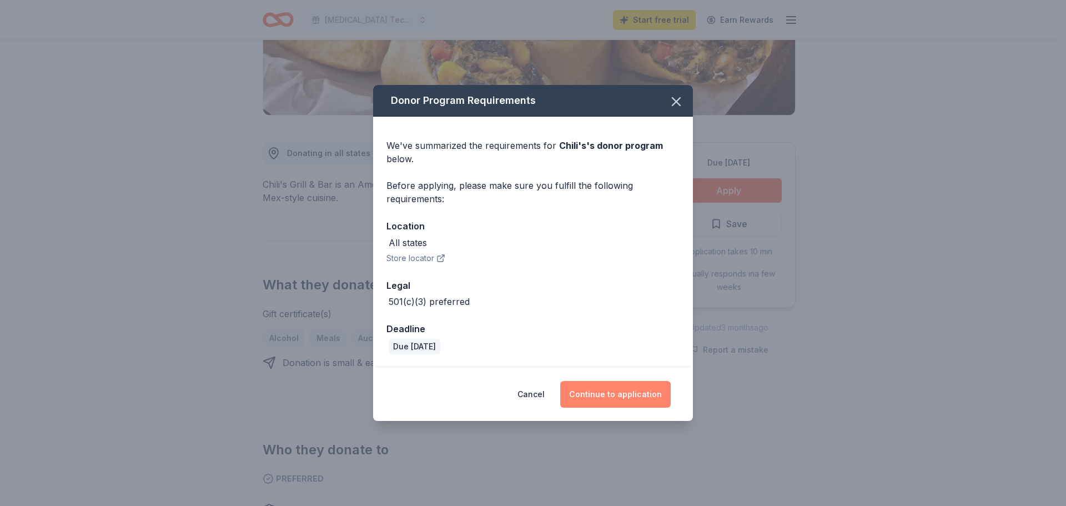
click at [618, 391] on button "Continue to application" at bounding box center [615, 394] width 110 height 27
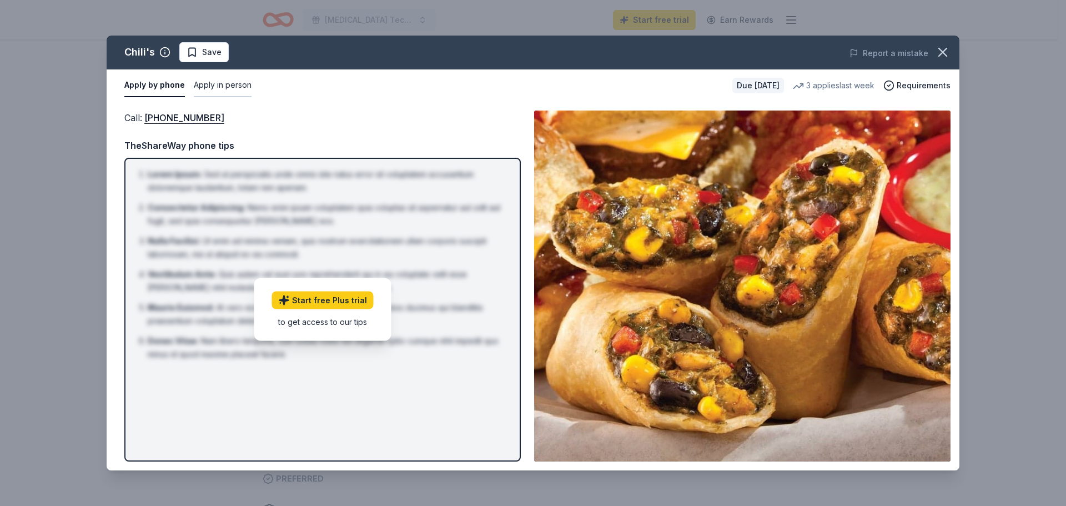
click at [223, 90] on button "Apply in person" at bounding box center [223, 85] width 58 height 23
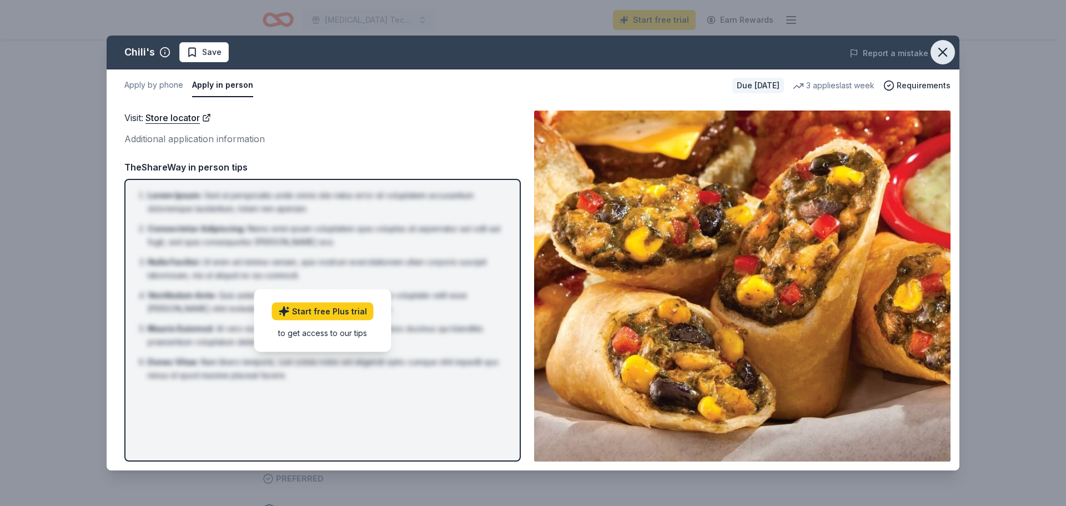
click at [935, 48] on icon "button" at bounding box center [943, 52] width 16 height 16
